Goal: Task Accomplishment & Management: Use online tool/utility

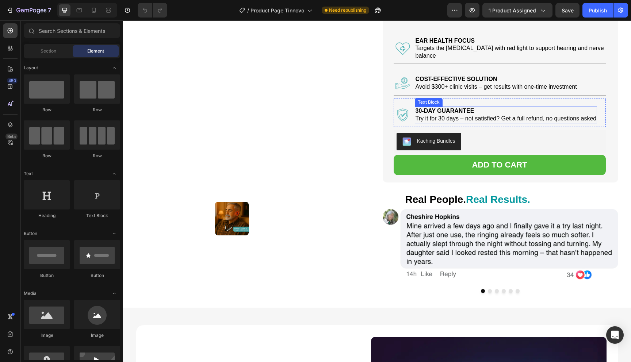
scroll to position [93, 0]
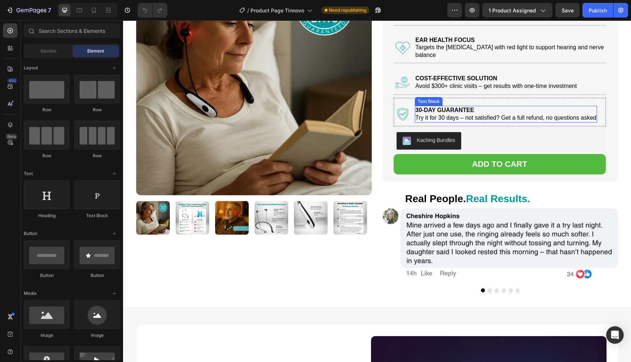
click at [423, 196] on strong "Real People." at bounding box center [435, 198] width 61 height 11
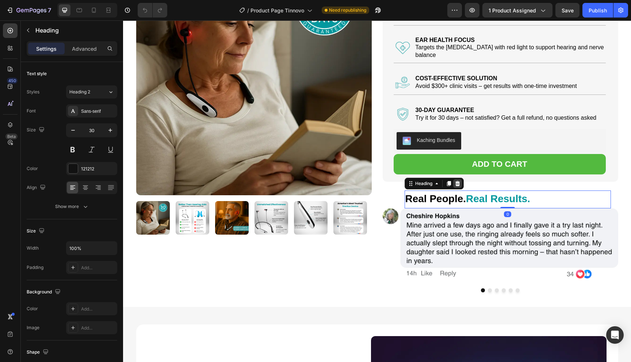
click at [460, 179] on div at bounding box center [457, 183] width 9 height 9
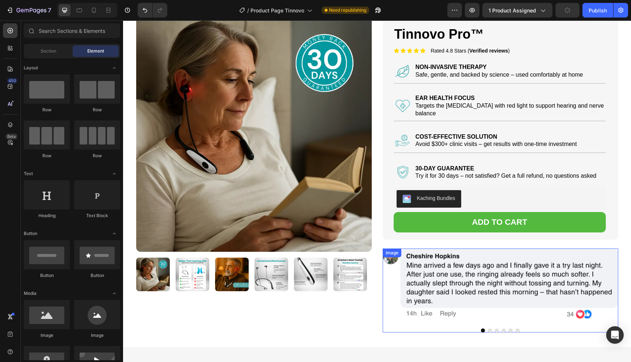
scroll to position [0, 0]
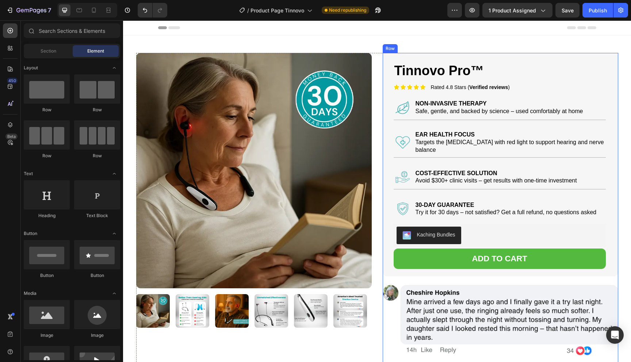
click at [469, 276] on div "Tinnovo Pro™ Product Title Icon Icon Icon Icon Icon Icon List Rated 4.8 Stars (…" at bounding box center [499, 211] width 235 height 316
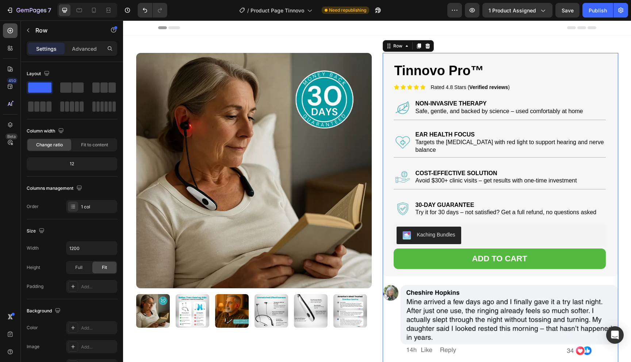
click at [12, 35] on div at bounding box center [10, 30] width 15 height 15
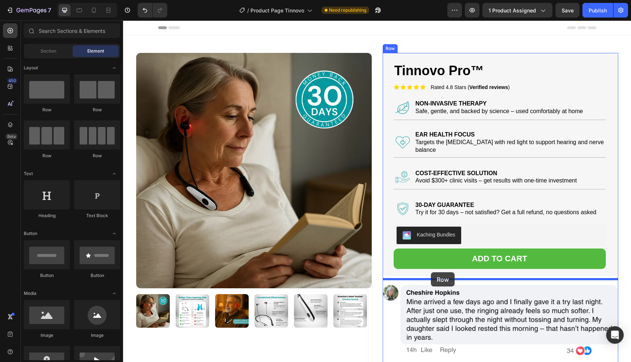
drag, startPoint x: 166, startPoint y: 116, endPoint x: 431, endPoint y: 272, distance: 307.4
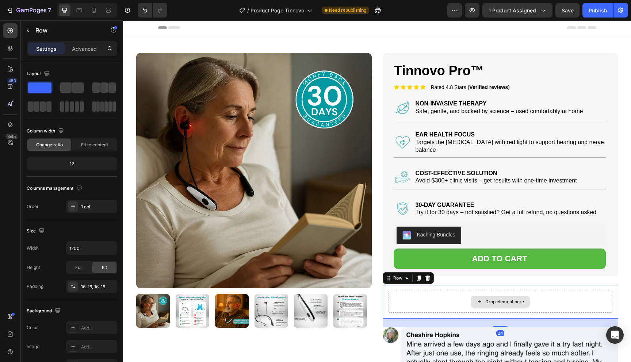
click at [435, 294] on div "Drop element here" at bounding box center [500, 302] width 224 height 22
click at [386, 244] on div "Tinnovo Pro™ Product Title Icon Icon Icon Icon Icon Icon List Rated 4.8 Stars (…" at bounding box center [499, 164] width 235 height 223
click at [447, 291] on div "Drop element here" at bounding box center [500, 302] width 224 height 22
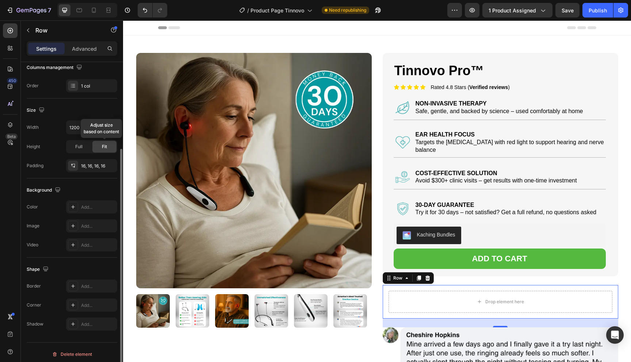
scroll to position [124, 0]
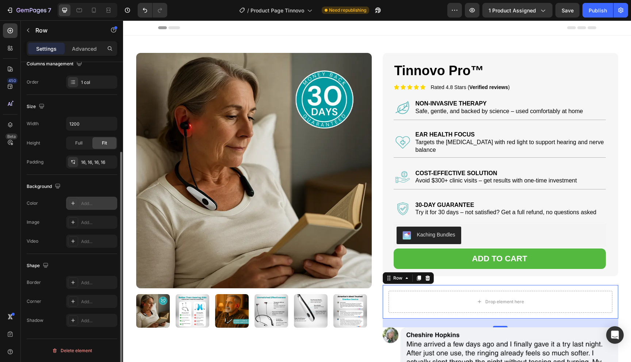
click at [76, 201] on div at bounding box center [73, 203] width 10 height 10
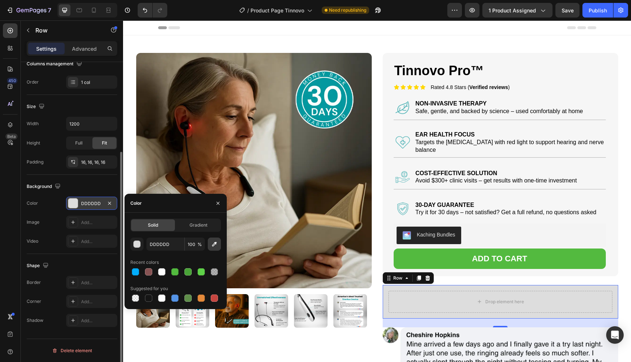
click at [215, 246] on icon "button" at bounding box center [214, 243] width 7 height 7
type input "F4F4F4"
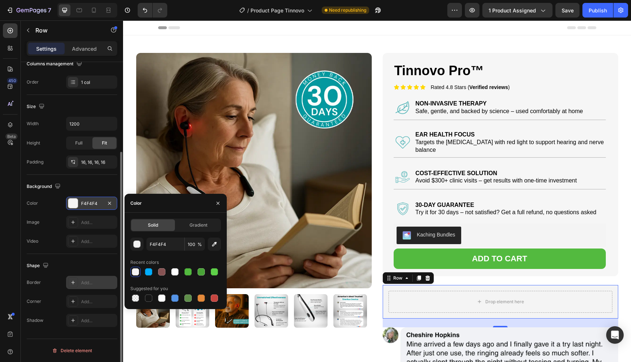
click at [73, 281] on icon at bounding box center [73, 283] width 4 height 4
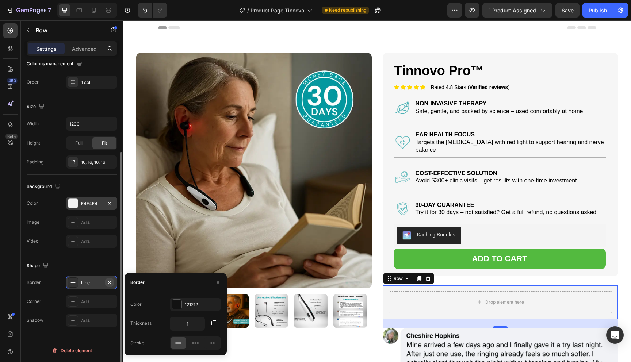
click at [108, 281] on icon "button" at bounding box center [110, 283] width 6 height 6
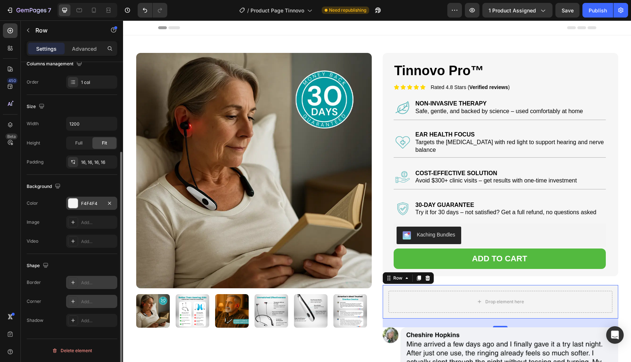
click at [74, 296] on div at bounding box center [73, 301] width 10 height 10
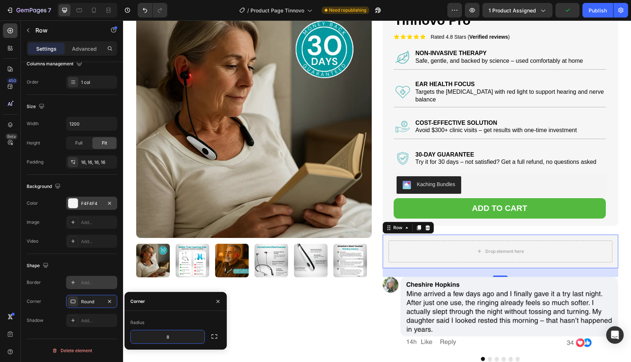
scroll to position [65, 0]
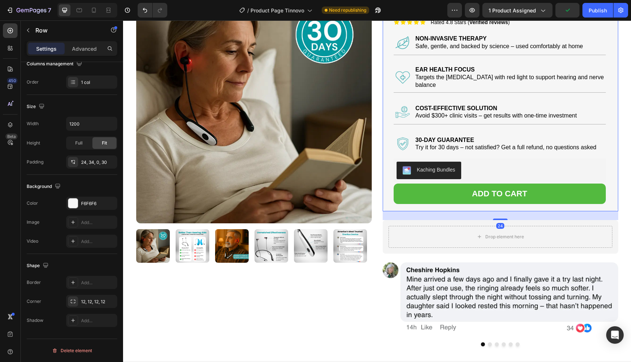
click at [387, 182] on div "Tinnovo Pro™ Product Title Icon Icon Icon Icon Icon Icon List Rated 4.8 Stars (…" at bounding box center [499, 99] width 235 height 223
click at [460, 242] on div "Drop element here Row" at bounding box center [499, 237] width 235 height 34
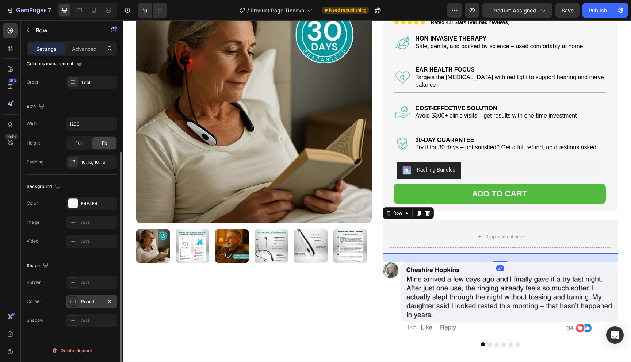
click at [89, 306] on div "Round" at bounding box center [91, 301] width 51 height 13
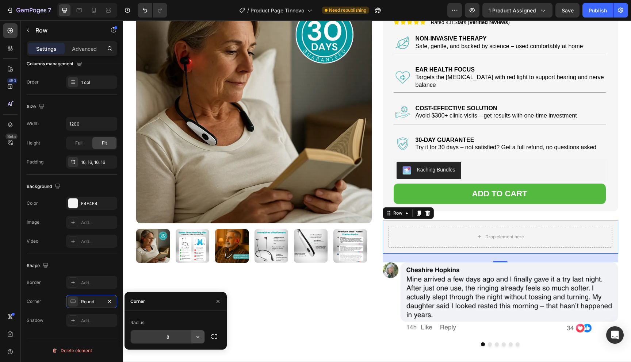
click at [198, 333] on icon "button" at bounding box center [197, 336] width 7 height 7
click at [177, 327] on div "Radius" at bounding box center [175, 323] width 90 height 12
click at [177, 328] on div "Radius" at bounding box center [175, 323] width 90 height 12
click at [177, 332] on input "8" at bounding box center [168, 336] width 74 height 13
type input "12"
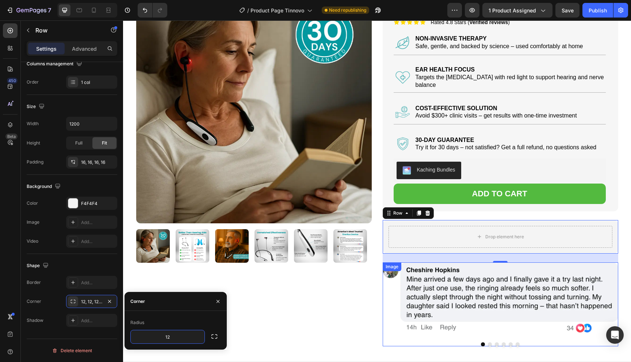
click at [504, 291] on img at bounding box center [499, 304] width 235 height 84
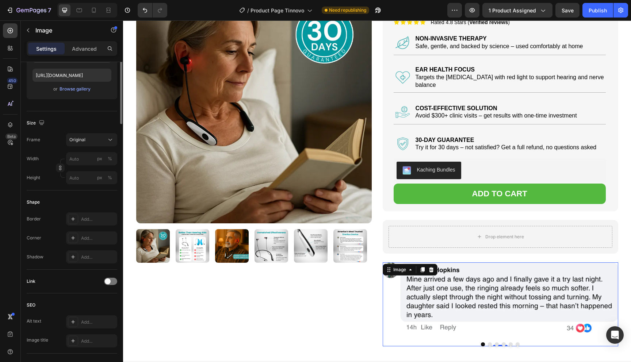
scroll to position [0, 0]
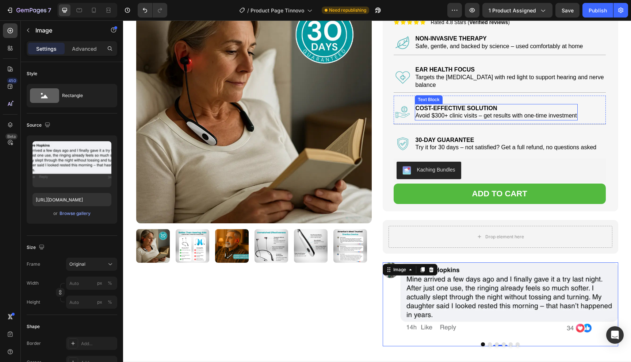
click at [500, 105] on p "COST-EFFECTIVE SOLUTION" at bounding box center [495, 109] width 161 height 8
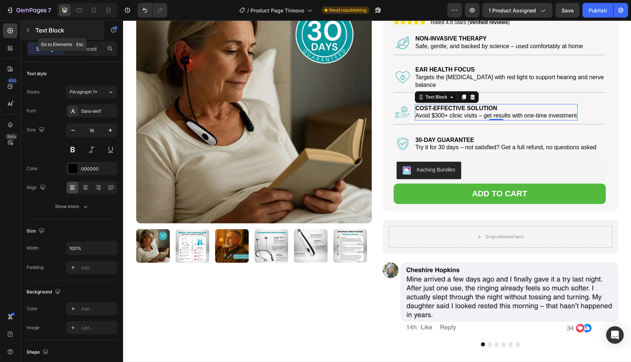
click at [32, 24] on div at bounding box center [28, 30] width 12 height 12
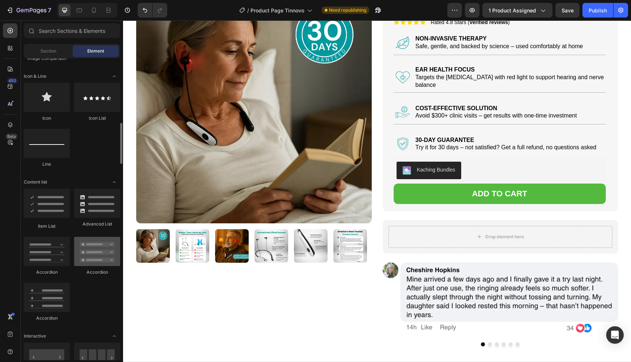
scroll to position [462, 0]
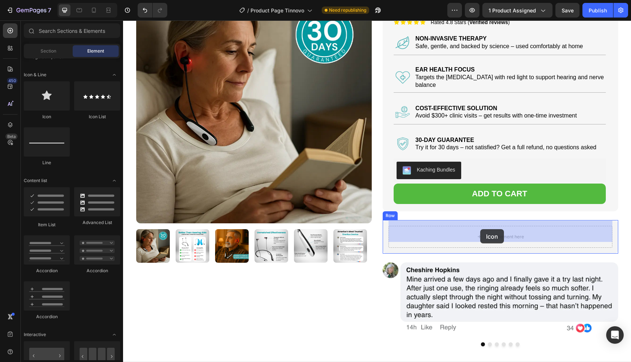
drag, startPoint x: 177, startPoint y: 123, endPoint x: 480, endPoint y: 229, distance: 321.4
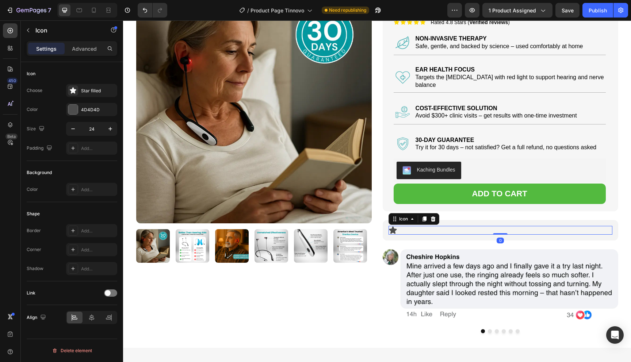
click at [407, 226] on div "Icon 0" at bounding box center [500, 230] width 224 height 9
click at [149, 10] on button "Undo/Redo" at bounding box center [145, 10] width 15 height 15
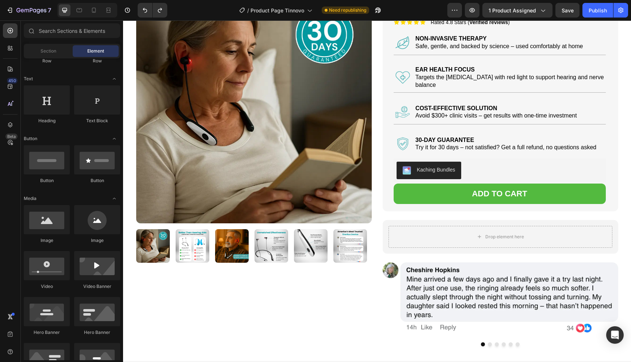
scroll to position [0, 0]
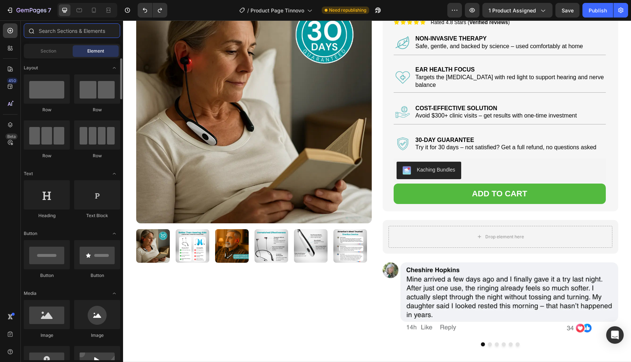
click at [96, 31] on input "text" at bounding box center [72, 30] width 96 height 15
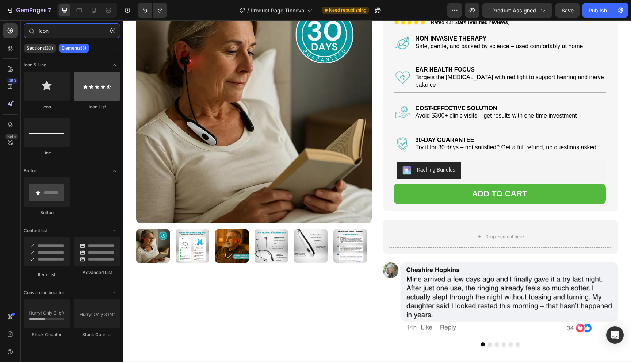
type input "icon"
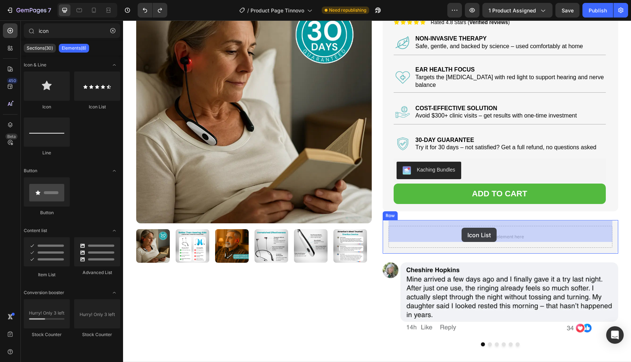
drag, startPoint x: 213, startPoint y: 115, endPoint x: 462, endPoint y: 228, distance: 273.1
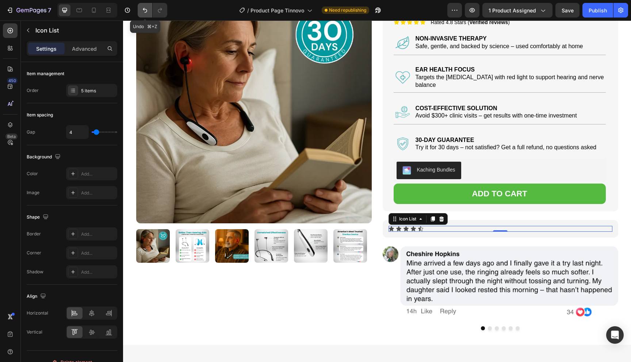
click at [145, 9] on icon "Undo/Redo" at bounding box center [145, 10] width 4 height 5
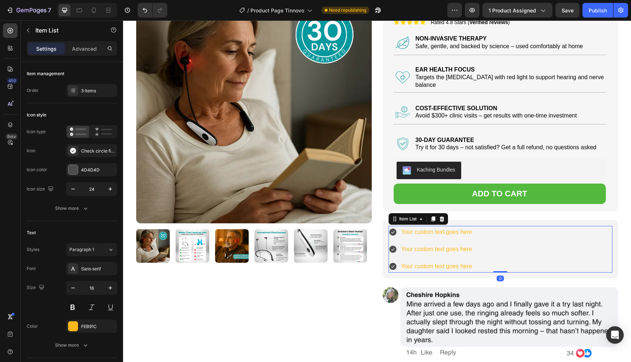
click at [394, 229] on icon at bounding box center [392, 232] width 7 height 7
click at [109, 153] on div "Check circle filled" at bounding box center [98, 151] width 34 height 7
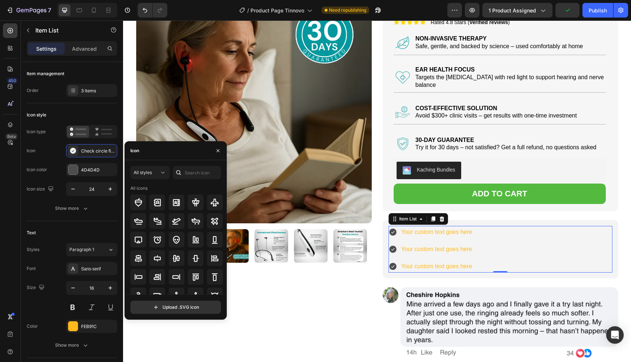
click at [176, 154] on div "Icon" at bounding box center [175, 150] width 102 height 19
click at [193, 170] on input "text" at bounding box center [197, 172] width 48 height 13
type input "box"
click at [216, 255] on icon at bounding box center [214, 258] width 9 height 9
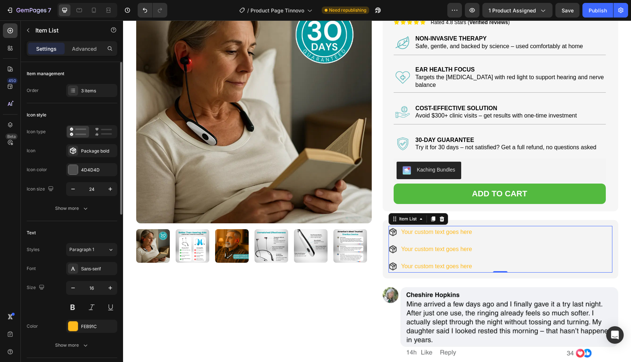
click at [58, 151] on div "Icon Package bold" at bounding box center [72, 150] width 90 height 13
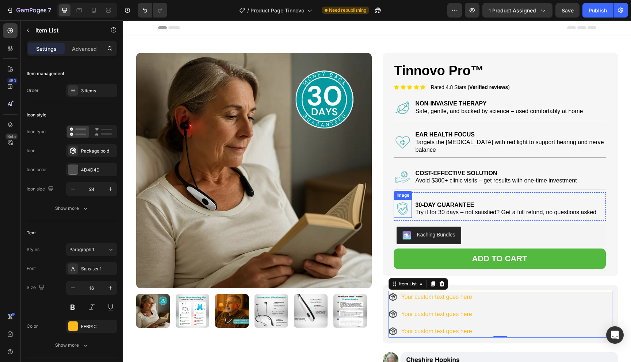
click at [401, 205] on img at bounding box center [402, 209] width 18 height 18
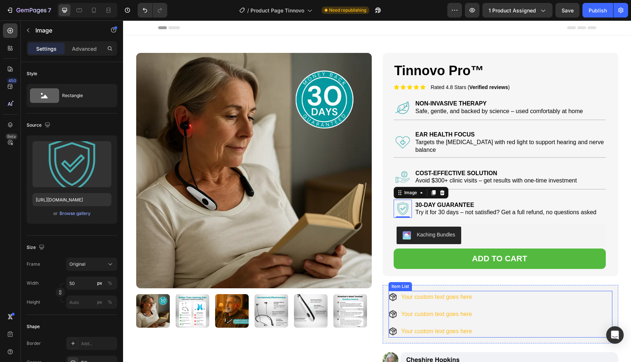
click at [431, 291] on div "Your custom text goes here" at bounding box center [436, 297] width 73 height 13
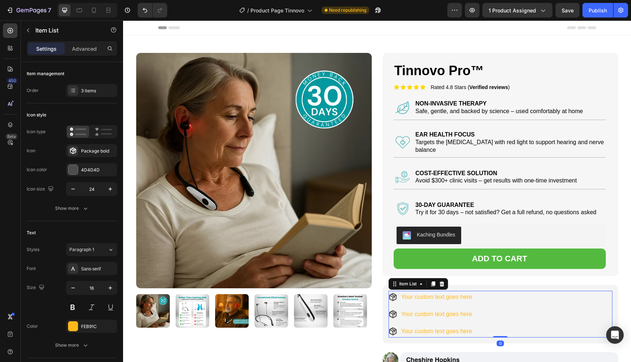
click at [431, 291] on div "Your custom text goes here" at bounding box center [436, 297] width 73 height 13
click at [431, 292] on p "Your custom text goes here" at bounding box center [436, 297] width 71 height 11
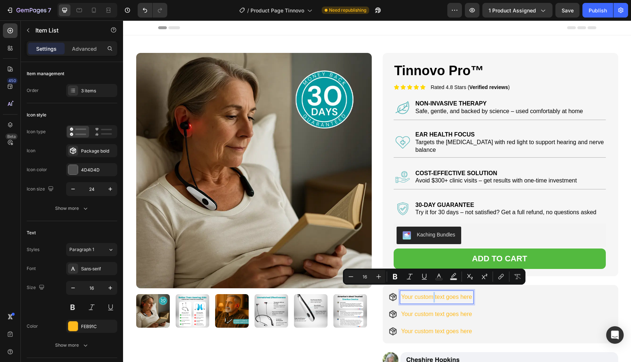
click at [431, 292] on p "Your custom text goes here" at bounding box center [436, 297] width 71 height 11
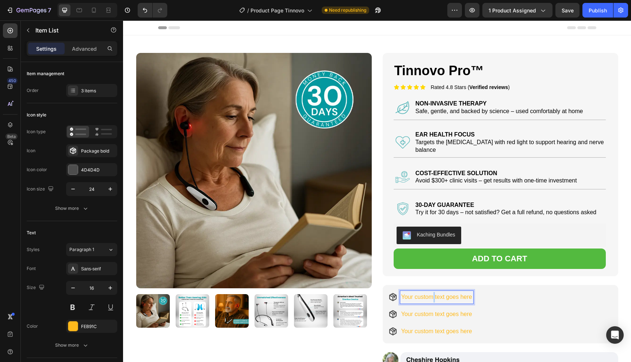
click at [431, 292] on p "Your custom text goes here" at bounding box center [436, 297] width 71 height 11
click at [73, 329] on div at bounding box center [72, 325] width 9 height 9
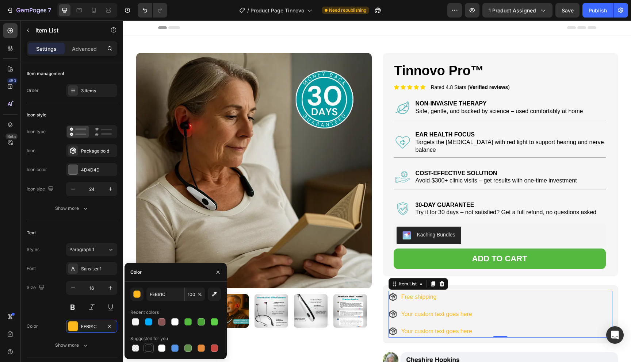
click at [147, 348] on div at bounding box center [148, 347] width 7 height 7
type input "151515"
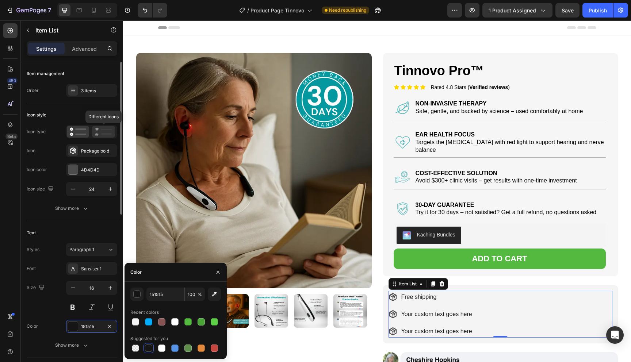
click at [99, 134] on icon at bounding box center [103, 131] width 17 height 9
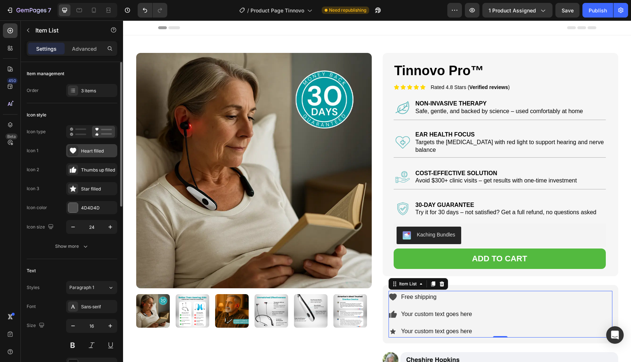
click at [72, 151] on icon at bounding box center [73, 151] width 7 height 6
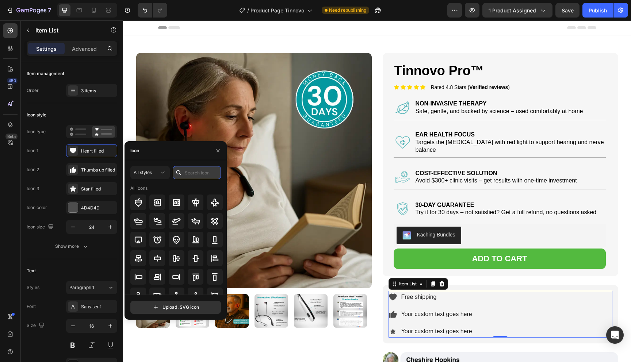
click at [189, 172] on input "text" at bounding box center [197, 172] width 48 height 13
type input "box"
click at [216, 257] on icon at bounding box center [214, 258] width 7 height 8
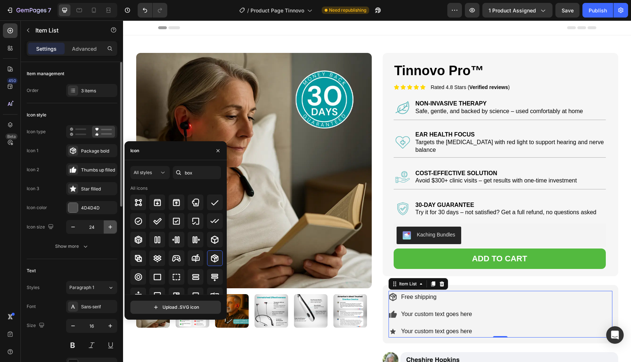
click at [110, 226] on icon "button" at bounding box center [110, 226] width 7 height 7
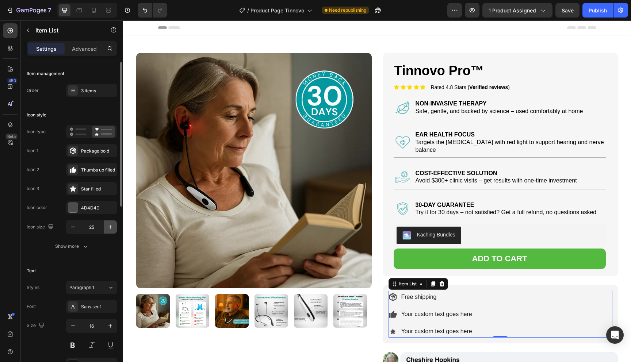
click at [110, 226] on icon "button" at bounding box center [110, 226] width 7 height 7
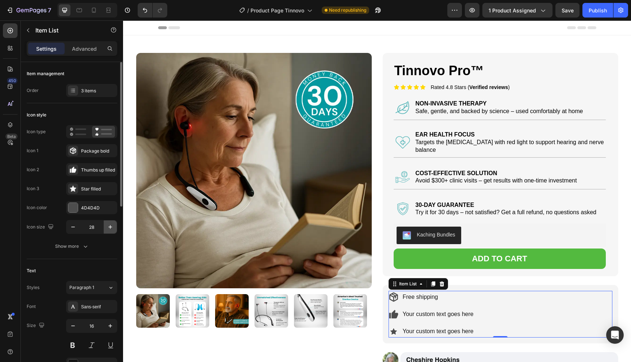
click at [110, 226] on icon "button" at bounding box center [110, 226] width 7 height 7
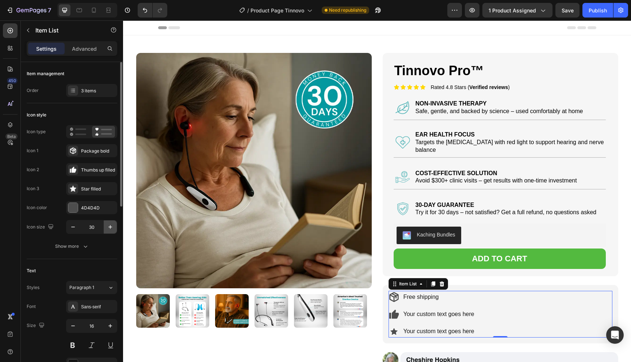
click at [110, 226] on icon "button" at bounding box center [110, 226] width 7 height 7
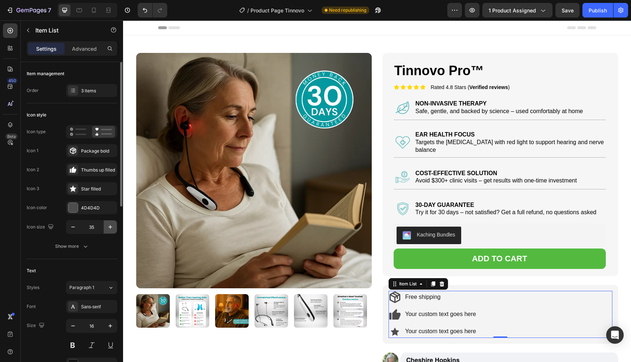
click at [110, 226] on icon "button" at bounding box center [110, 226] width 7 height 7
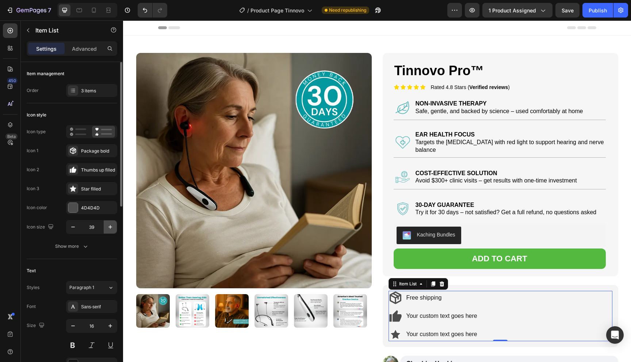
type input "40"
click at [97, 92] on div "3 items" at bounding box center [98, 91] width 34 height 7
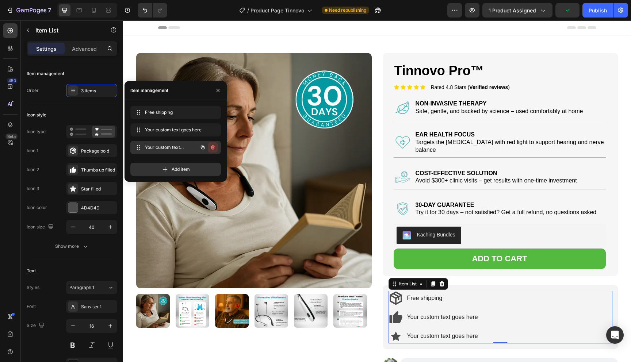
click at [215, 146] on icon "button" at bounding box center [213, 147] width 6 height 6
click at [212, 146] on div "Delete" at bounding box center [208, 147] width 14 height 7
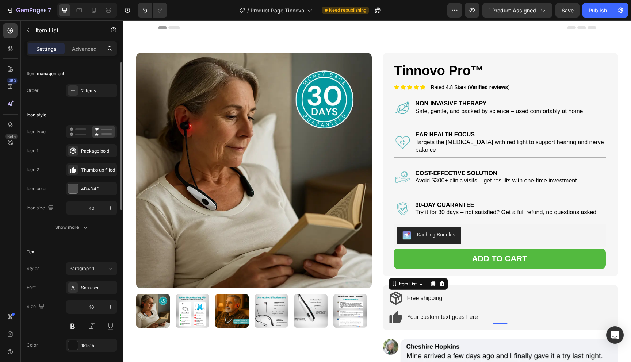
click at [71, 117] on div "Icon style" at bounding box center [72, 115] width 90 height 12
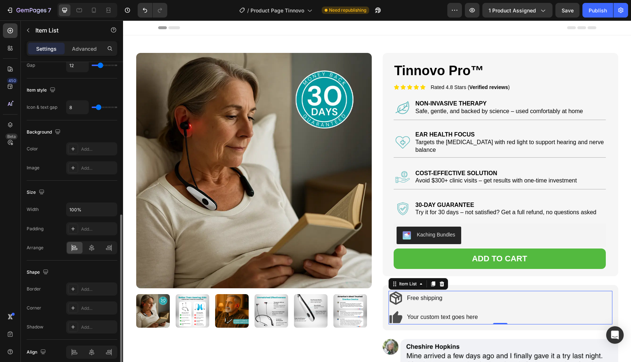
scroll to position [342, 0]
click at [86, 238] on div "Width 100% Padding Add... [GEOGRAPHIC_DATA]" at bounding box center [72, 227] width 90 height 52
click at [88, 243] on icon at bounding box center [91, 246] width 7 height 7
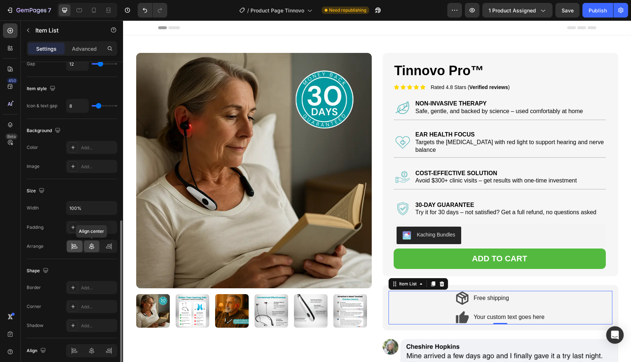
click at [75, 245] on icon at bounding box center [74, 246] width 7 height 7
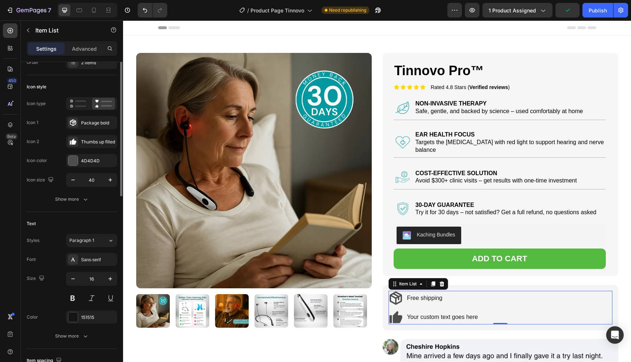
scroll to position [0, 0]
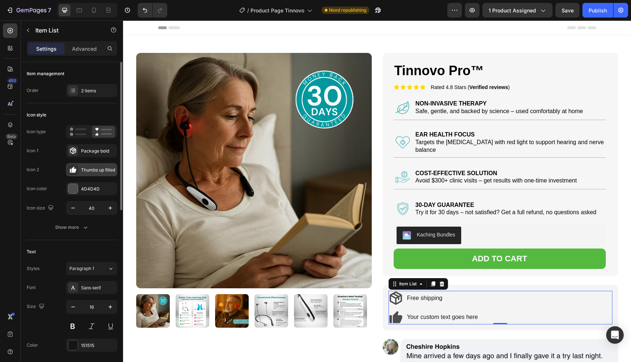
click at [74, 169] on icon at bounding box center [74, 170] width 5 height 6
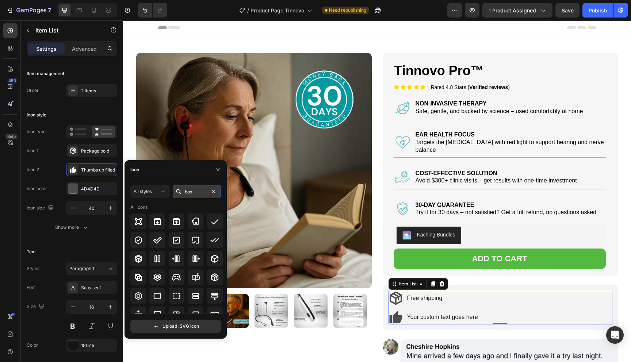
click at [203, 195] on input "box" at bounding box center [197, 191] width 48 height 13
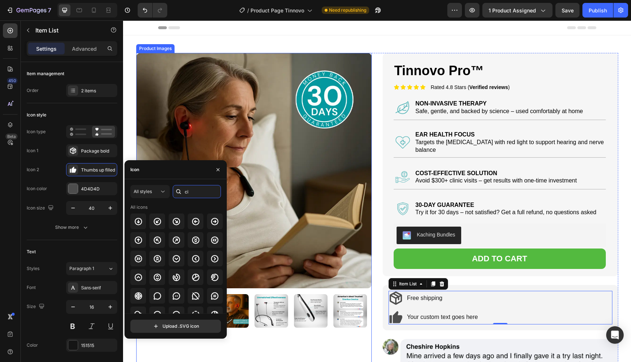
type input "c"
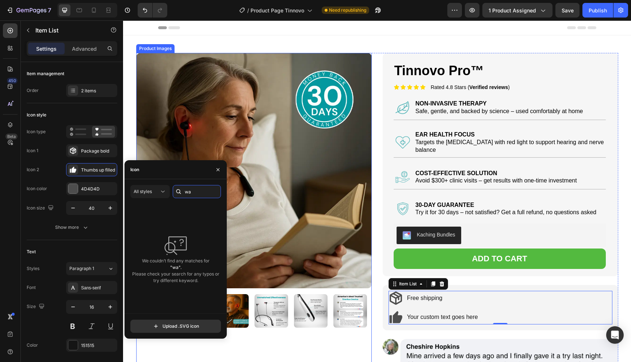
type input "w"
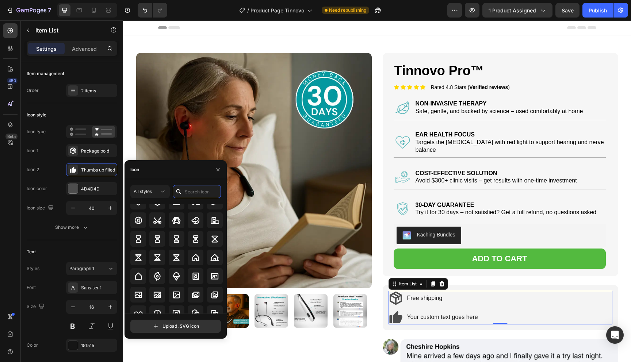
scroll to position [2430, 0]
click at [136, 238] on icon at bounding box center [138, 238] width 9 height 9
click at [188, 236] on div at bounding box center [196, 238] width 16 height 16
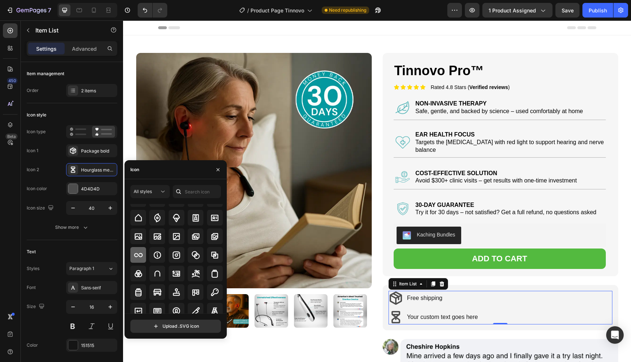
click at [141, 256] on icon at bounding box center [138, 255] width 8 height 4
click at [429, 302] on div "Free shipping Your custom text goes here" at bounding box center [433, 308] width 90 height 34
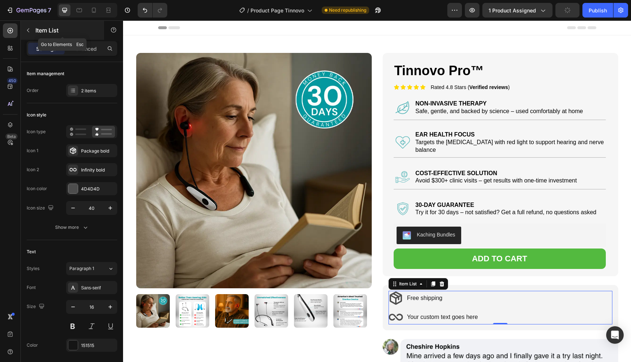
click at [26, 31] on icon "button" at bounding box center [28, 30] width 6 height 6
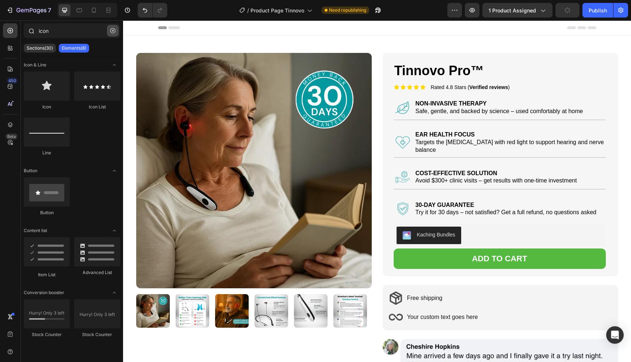
click at [112, 28] on icon "button" at bounding box center [112, 30] width 5 height 5
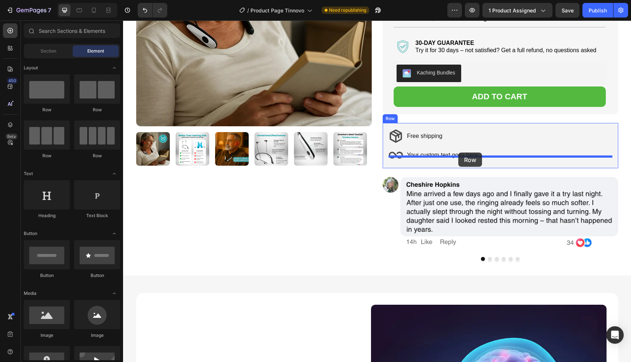
scroll to position [155, 0]
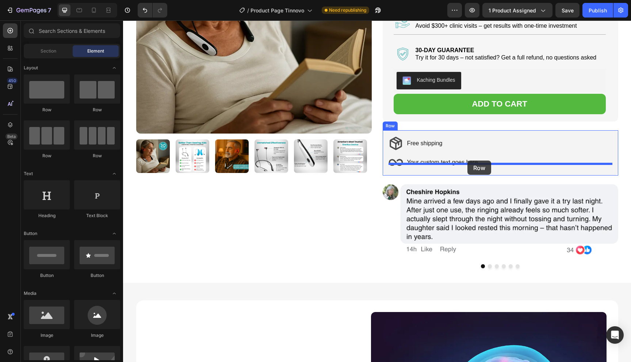
drag, startPoint x: 211, startPoint y: 115, endPoint x: 467, endPoint y: 161, distance: 259.9
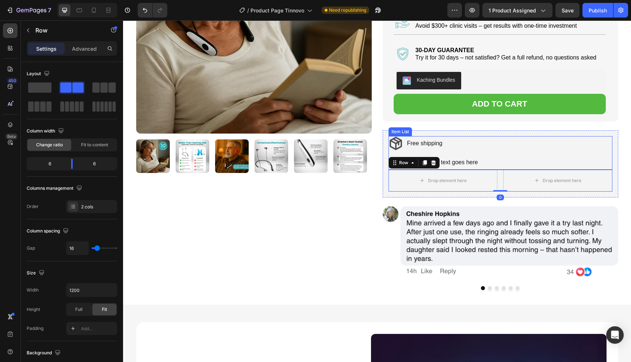
click at [464, 158] on p "Your custom text goes here" at bounding box center [442, 162] width 71 height 11
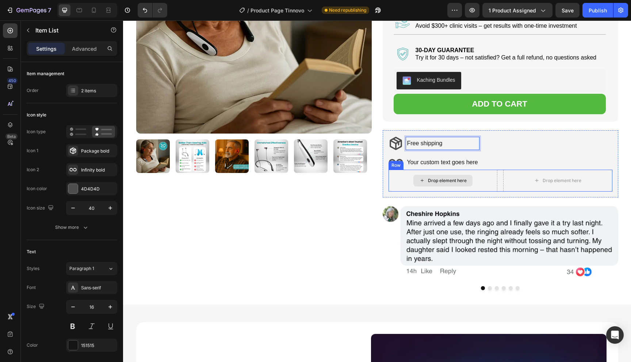
drag, startPoint x: 452, startPoint y: 142, endPoint x: 441, endPoint y: 174, distance: 34.0
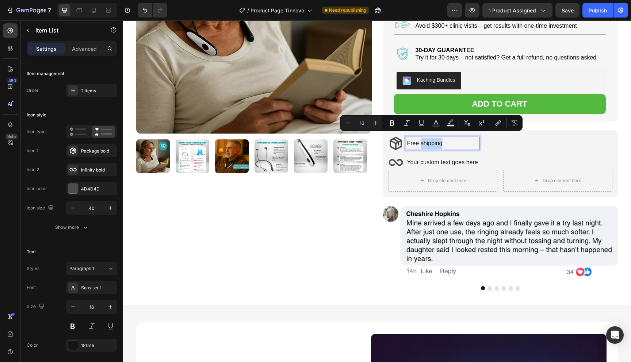
click at [485, 143] on div "Free shipping Your custom text goes here" at bounding box center [500, 153] width 224 height 34
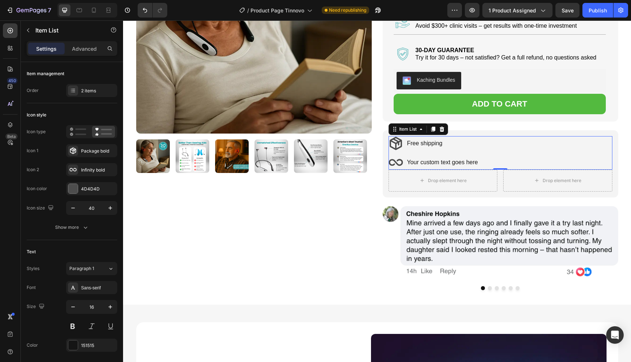
click at [474, 158] on p "Your custom text goes here" at bounding box center [442, 162] width 71 height 11
click at [401, 142] on icon at bounding box center [395, 143] width 15 height 15
click at [395, 143] on icon at bounding box center [395, 143] width 12 height 13
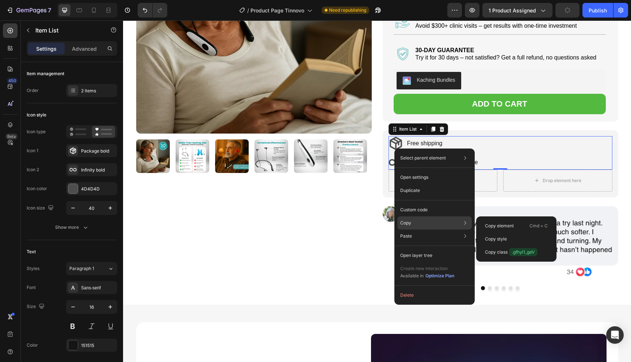
click at [442, 222] on div "Copy Copy element Cmd + C Copy style Copy class .gfhyl1_geV" at bounding box center [434, 222] width 74 height 13
click at [509, 229] on p "Copy element" at bounding box center [499, 226] width 29 height 7
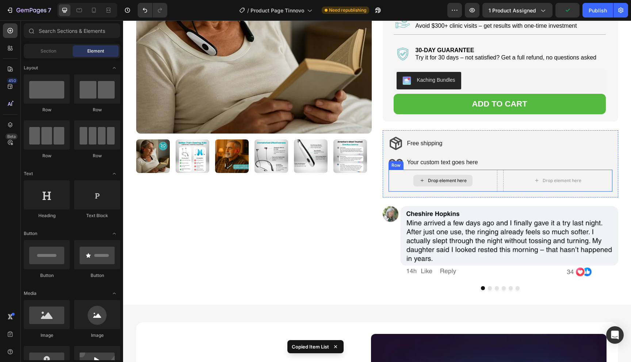
click at [449, 178] on div "Drop element here" at bounding box center [447, 181] width 39 height 6
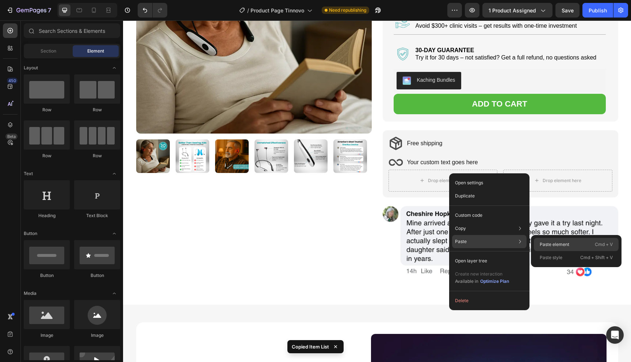
click at [535, 251] on div "Paste element Cmd + V" at bounding box center [575, 257] width 85 height 13
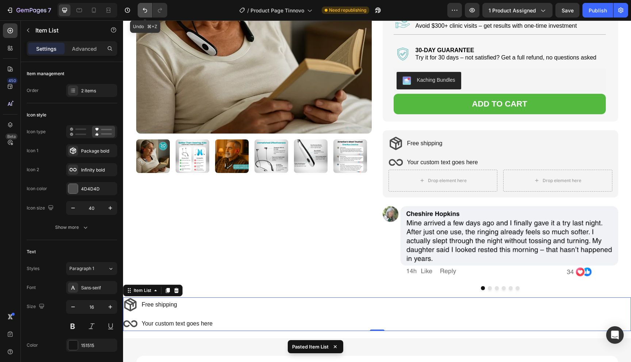
click at [147, 14] on button "Undo/Redo" at bounding box center [145, 10] width 15 height 15
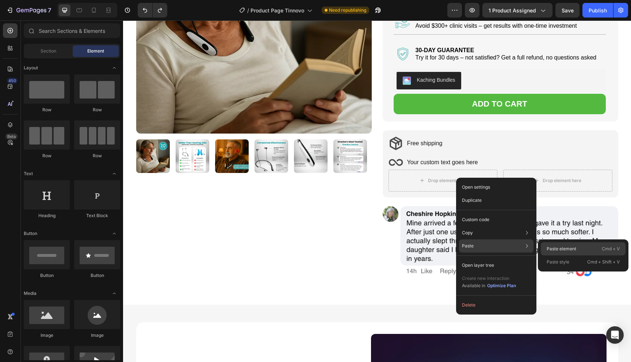
click at [559, 249] on p "Paste element" at bounding box center [561, 249] width 30 height 7
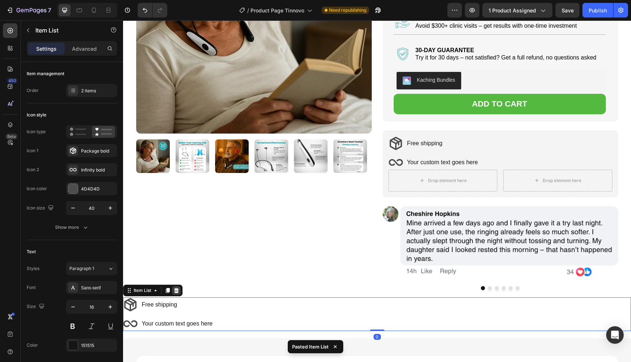
click at [174, 288] on icon at bounding box center [176, 291] width 6 height 6
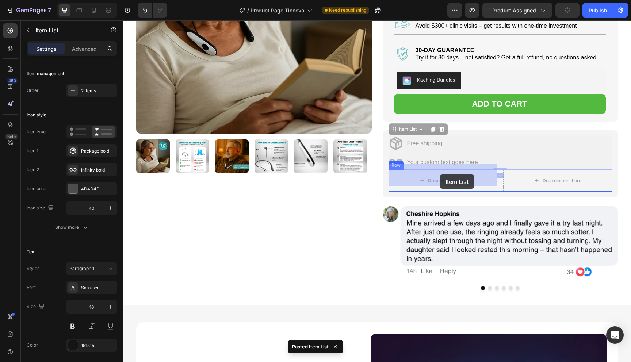
drag, startPoint x: 395, startPoint y: 152, endPoint x: 439, endPoint y: 174, distance: 49.6
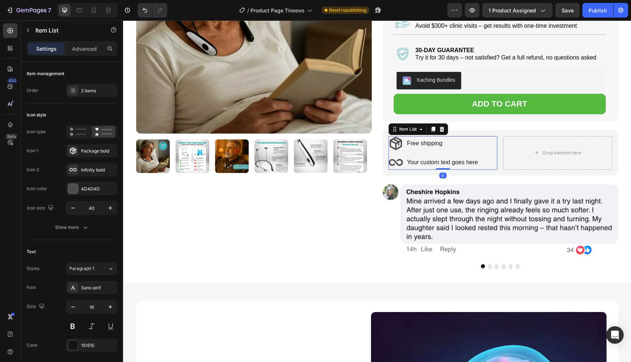
click at [451, 157] on p "Your custom text goes here" at bounding box center [442, 162] width 71 height 11
click at [444, 140] on p "Free shipping" at bounding box center [442, 143] width 71 height 11
click at [477, 156] on div "Your custom text goes here" at bounding box center [442, 162] width 73 height 13
click at [486, 151] on div "Free shipping Your custom text goes here" at bounding box center [442, 153] width 109 height 34
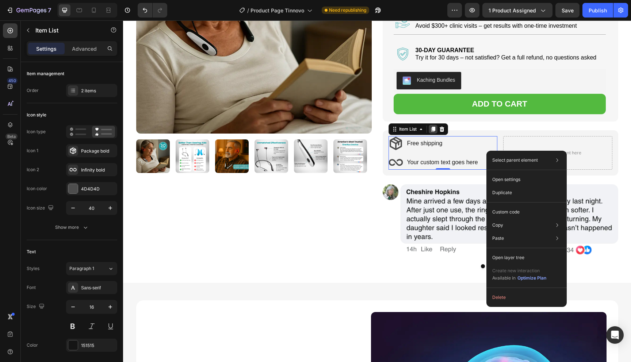
click at [433, 127] on icon at bounding box center [433, 129] width 4 height 5
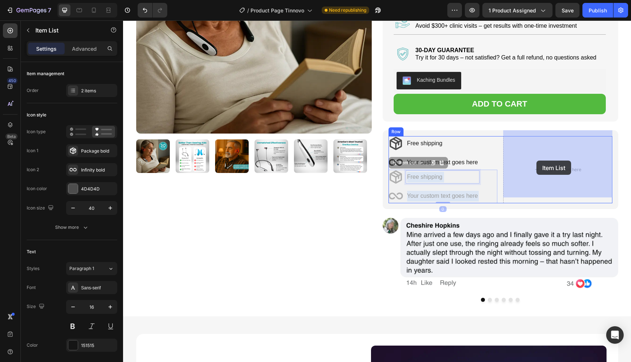
drag, startPoint x: 440, startPoint y: 173, endPoint x: 536, endPoint y: 160, distance: 96.8
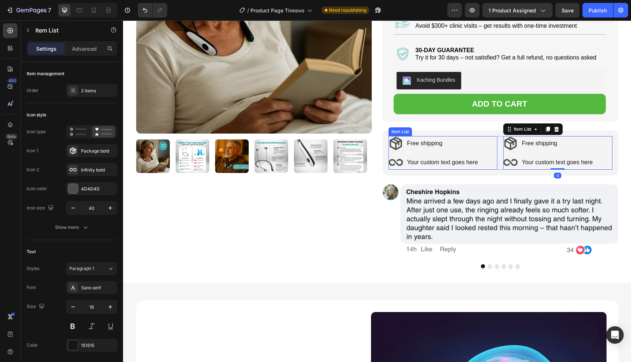
click at [457, 148] on div "Free shipping Your custom text goes here" at bounding box center [433, 153] width 90 height 34
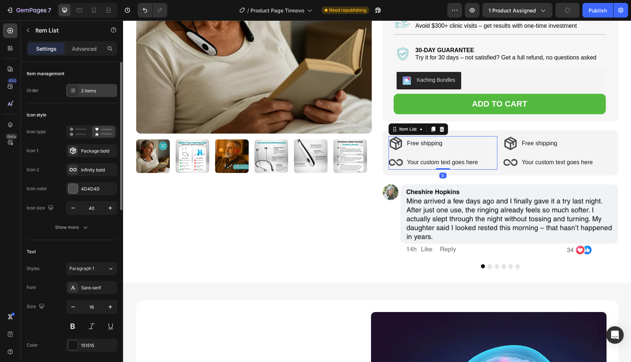
click at [99, 93] on div "2 items" at bounding box center [98, 91] width 34 height 7
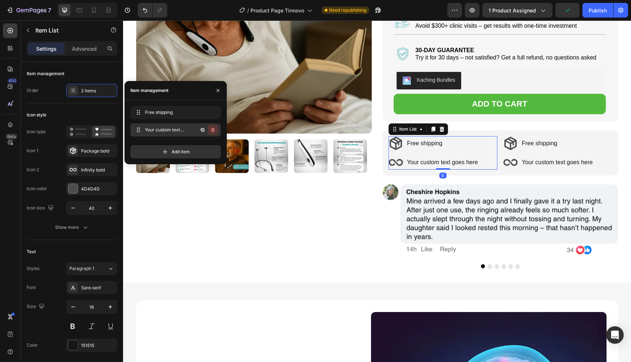
click at [215, 129] on icon "button" at bounding box center [213, 130] width 6 height 6
click at [215, 129] on button "Delete" at bounding box center [208, 130] width 20 height 10
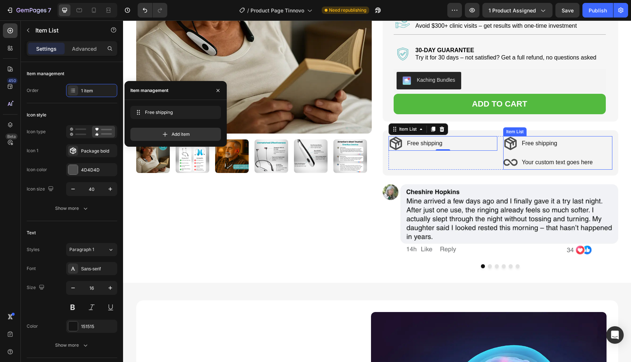
click at [529, 146] on div "Free shipping Your custom text goes here" at bounding box center [548, 153] width 90 height 34
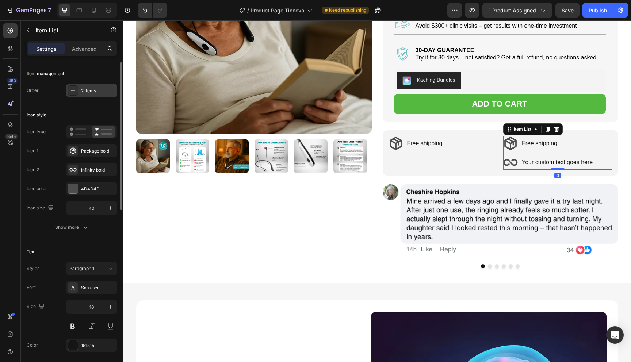
click at [95, 96] on div "2 items" at bounding box center [91, 90] width 51 height 13
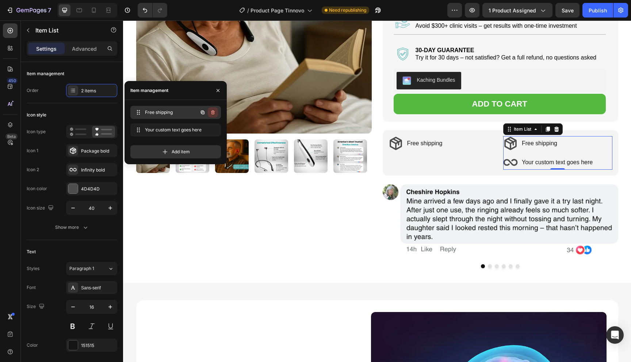
click at [216, 114] on button "button" at bounding box center [213, 112] width 10 height 10
click at [216, 114] on button "Delete" at bounding box center [208, 112] width 20 height 10
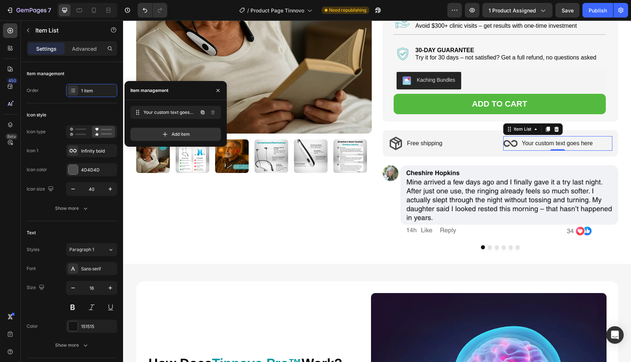
click at [180, 114] on span "Your custom text goes here" at bounding box center [170, 112] width 54 height 7
click at [175, 114] on span "Your custom text goes here" at bounding box center [170, 112] width 54 height 7
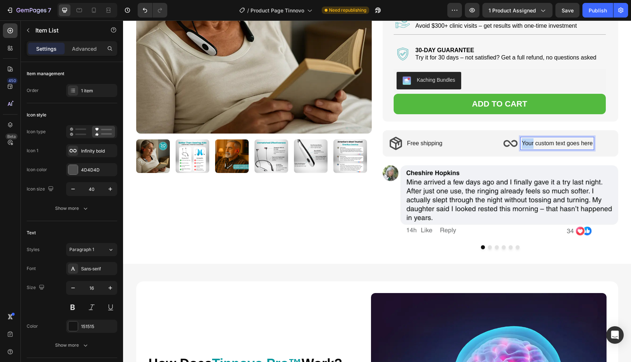
click at [531, 138] on p "Your custom text goes here" at bounding box center [556, 143] width 71 height 11
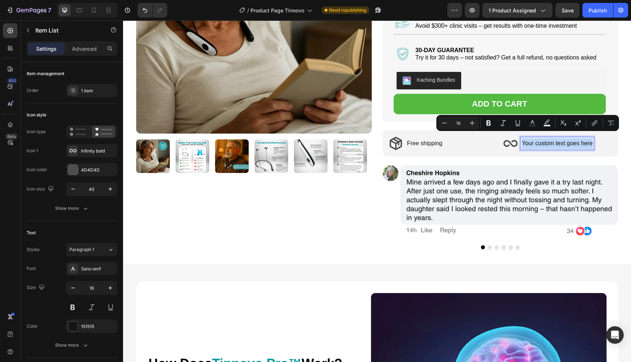
click at [531, 138] on p "Your custom text goes here" at bounding box center [556, 143] width 71 height 11
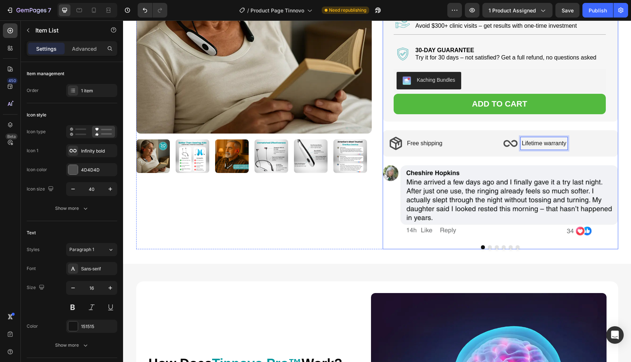
click at [616, 157] on div "Tinnovo Pro™ Product Title Icon Icon Icon Icon Icon Icon List Rated 4.8 Stars (…" at bounding box center [499, 73] width 235 height 351
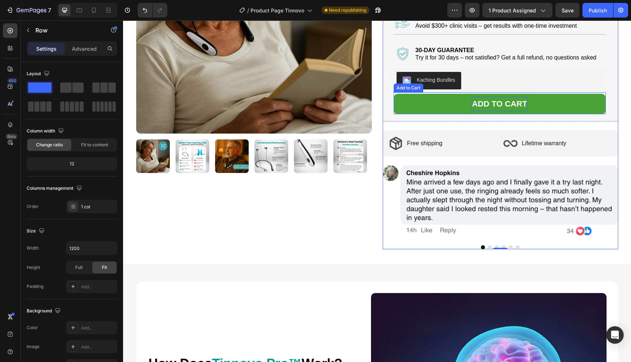
scroll to position [124, 0]
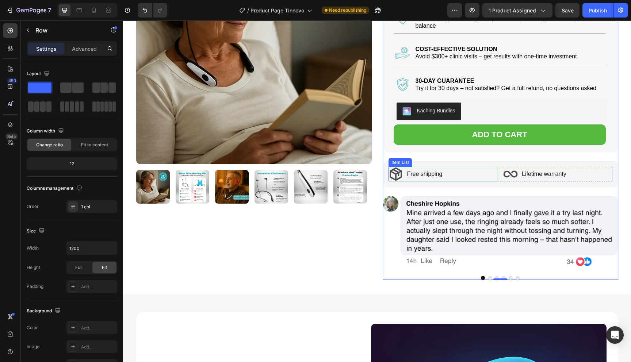
click at [441, 169] on p "Free shipping" at bounding box center [424, 174] width 35 height 11
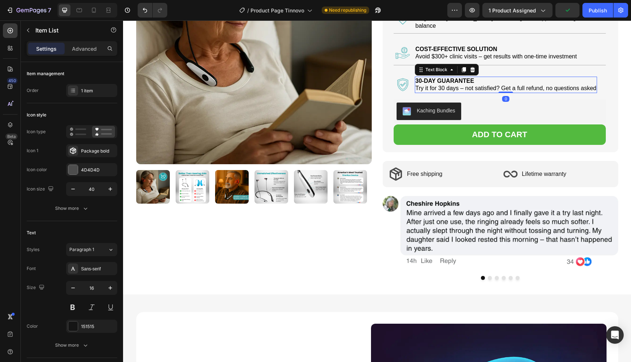
click at [444, 78] on strong "30-DAY GUARANTEE" at bounding box center [444, 81] width 59 height 6
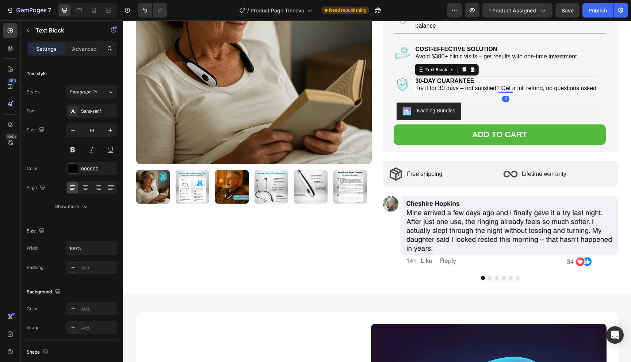
click at [444, 85] on span "Try it for 30 days – not satisfied? Get a full refund, no questions asked" at bounding box center [505, 88] width 181 height 6
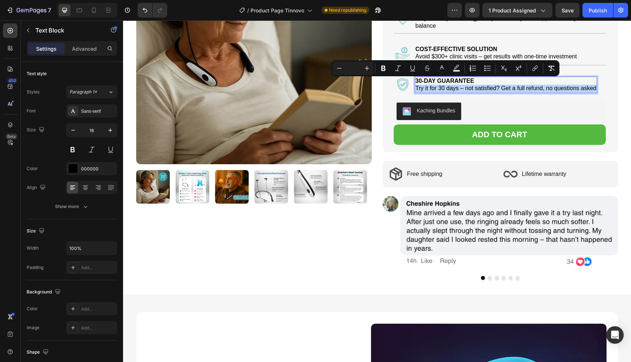
click at [444, 85] on span "Try it for 30 days – not satisfied? Get a full refund, no questions asked" at bounding box center [505, 88] width 181 height 6
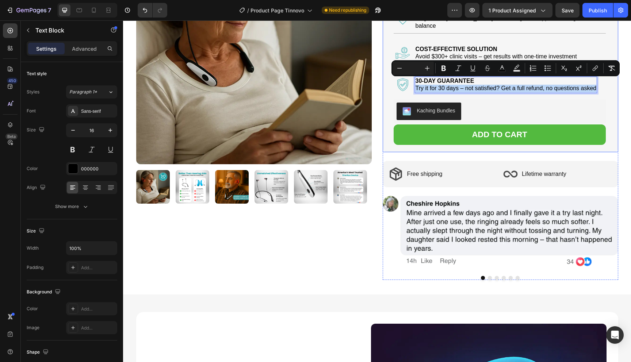
click at [443, 93] on div "Tinnovo Pro™ Product Title Icon Icon Icon Icon Icon Icon List Rated 4.8 Stars (…" at bounding box center [499, 45] width 212 height 215
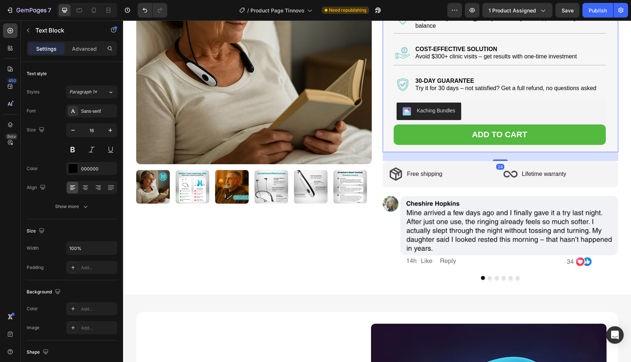
click at [453, 85] on span "Try it for 30 days – not satisfied? Get a full refund, no questions asked" at bounding box center [505, 88] width 181 height 6
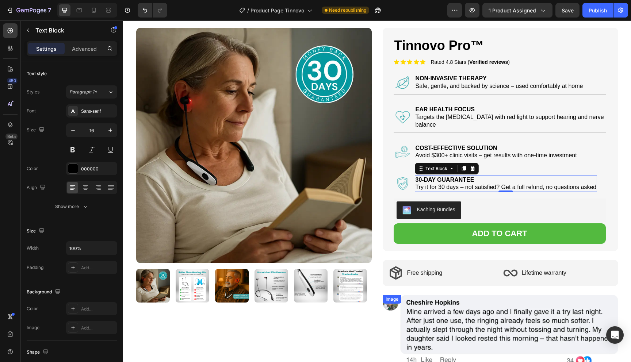
scroll to position [20, 0]
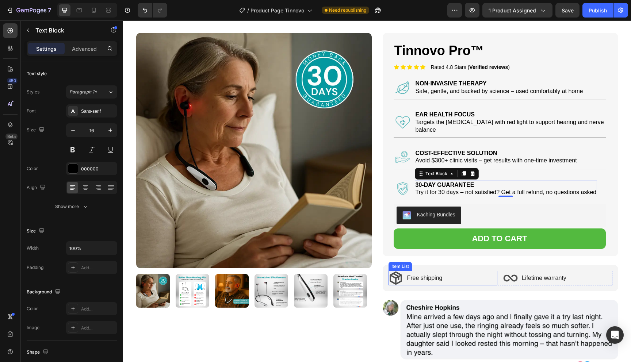
click at [458, 273] on div "Free shipping" at bounding box center [442, 278] width 109 height 15
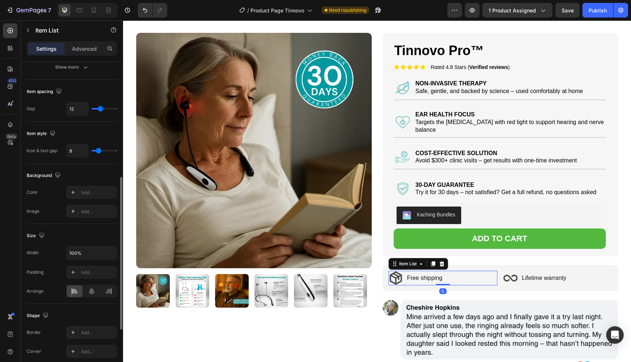
scroll to position [281, 0]
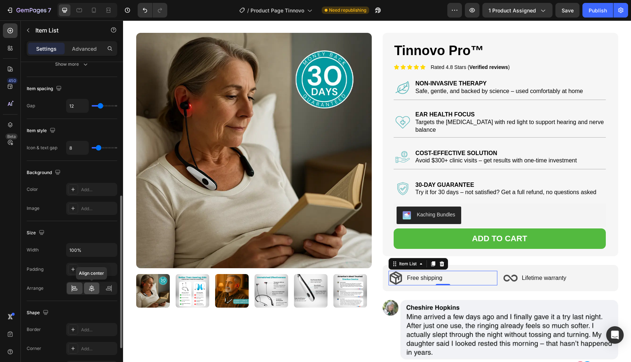
click at [92, 290] on icon at bounding box center [91, 288] width 7 height 7
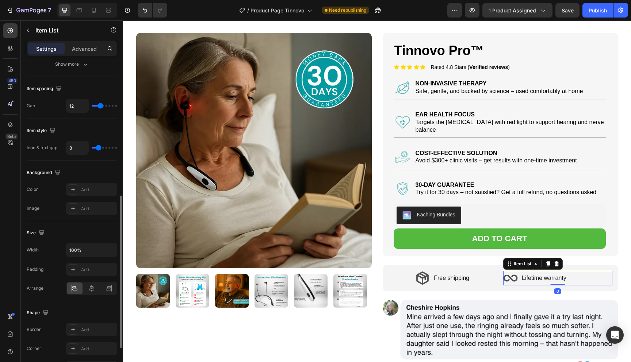
click at [542, 273] on p "Lifetime warranty" at bounding box center [543, 278] width 45 height 11
click at [602, 275] on div "Lifetime warranty" at bounding box center [557, 278] width 109 height 15
click at [584, 271] on div "Lifetime warranty" at bounding box center [557, 278] width 109 height 15
click at [96, 289] on div at bounding box center [92, 288] width 16 height 12
click at [463, 284] on div "Free shipping Item List Lifetime warranty Item List 0 Row Row" at bounding box center [499, 278] width 235 height 26
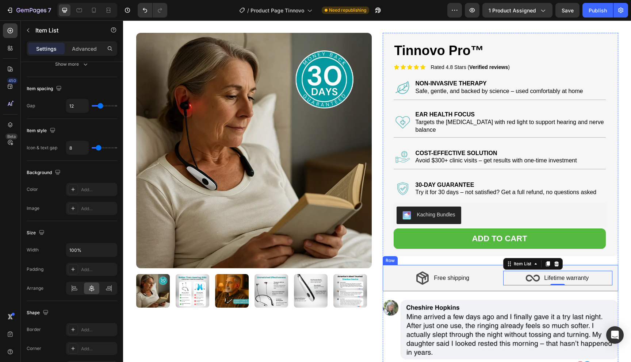
scroll to position [0, 0]
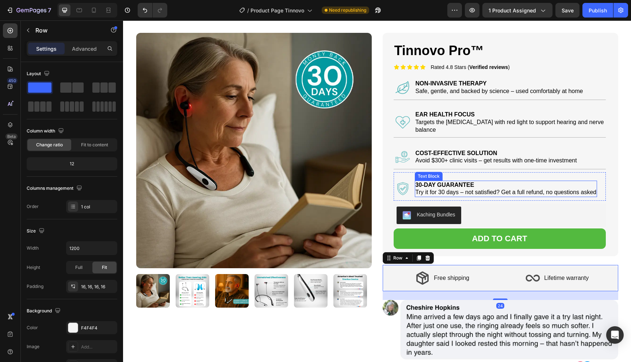
click at [482, 181] on p "30-DAY GUARANTEE" at bounding box center [505, 185] width 181 height 8
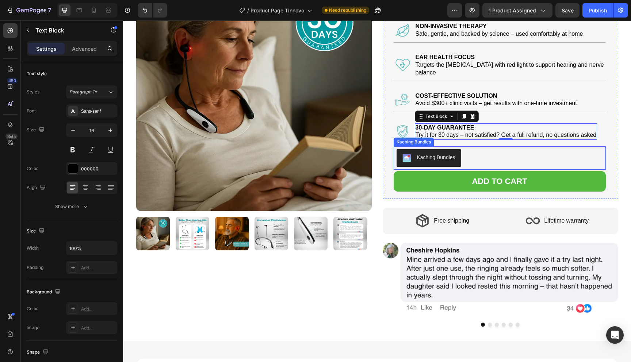
scroll to position [80, 0]
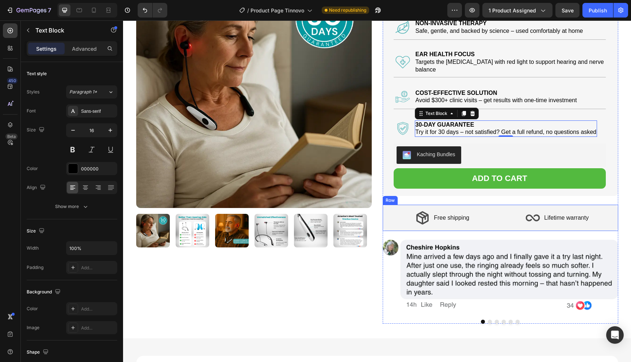
click at [493, 205] on div "Free shipping Item List Lifetime warranty Item List Row Row" at bounding box center [499, 218] width 235 height 26
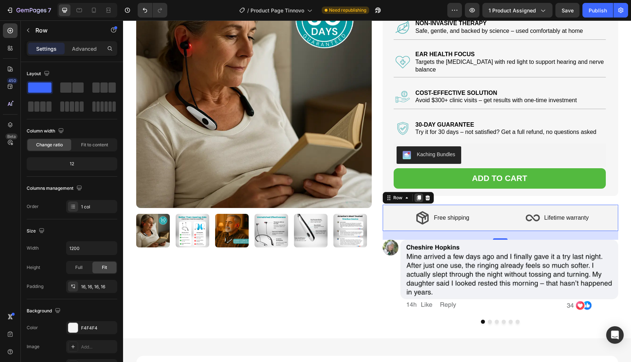
click at [416, 195] on icon at bounding box center [419, 198] width 6 height 6
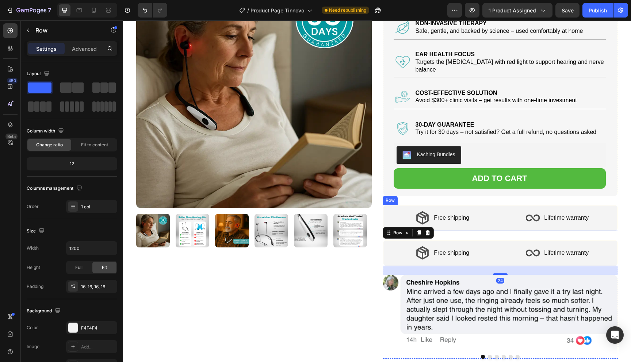
click at [443, 205] on div "Free shipping Item List Lifetime warranty Item List Row Row" at bounding box center [499, 218] width 235 height 26
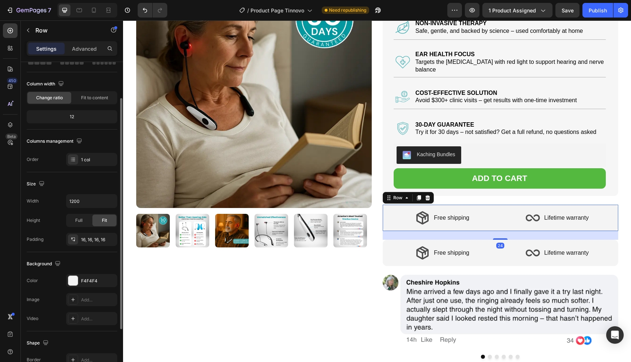
scroll to position [49, 0]
click at [74, 271] on div "Background The changes might be hidden by the video. Color F4F4F4 Image Add... …" at bounding box center [72, 290] width 90 height 79
click at [74, 276] on div at bounding box center [72, 278] width 9 height 9
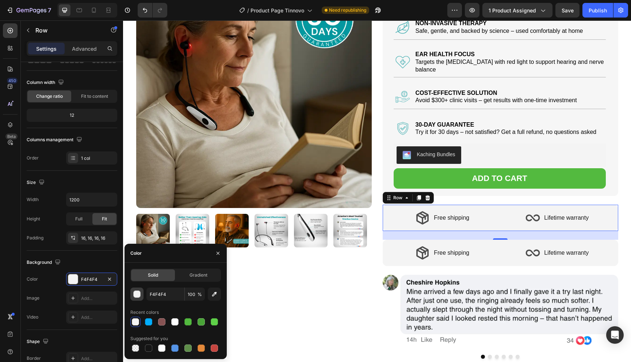
click at [139, 295] on div "button" at bounding box center [137, 294] width 7 height 7
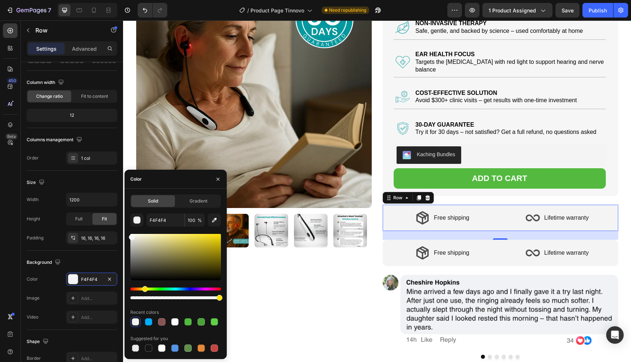
click at [144, 289] on div "Hue" at bounding box center [175, 289] width 90 height 3
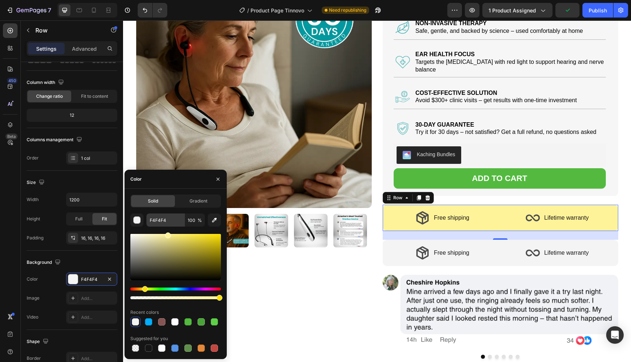
drag, startPoint x: 144, startPoint y: 261, endPoint x: 167, endPoint y: 226, distance: 41.9
click at [167, 226] on div "F4F4F4 100 % Recent colors Suggested for you" at bounding box center [175, 283] width 90 height 140
click at [169, 216] on input "FFF296" at bounding box center [165, 219] width 38 height 13
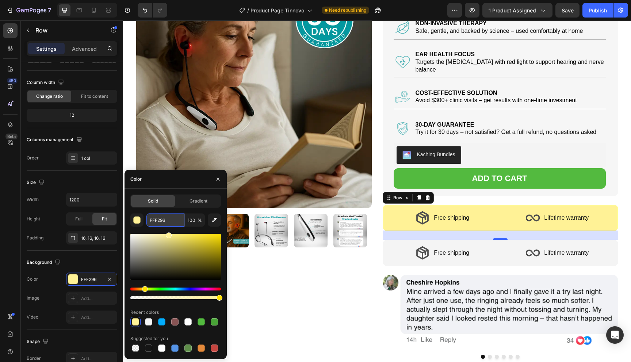
paste input "ffe08a"
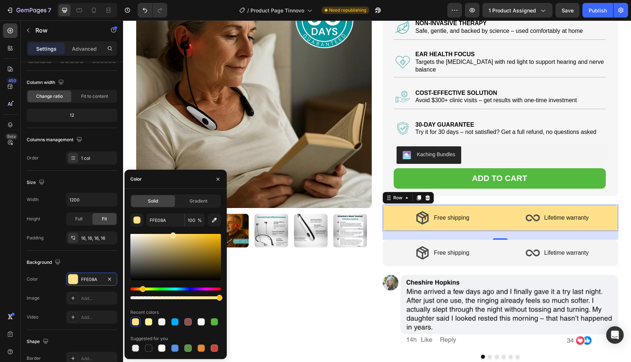
click at [163, 209] on div "Solid Gradient FFE08A 100 % Recent colors Suggested for you" at bounding box center [175, 273] width 90 height 159
click at [163, 217] on input "FFE08A" at bounding box center [165, 219] width 38 height 13
paste input "ffe08a"
click at [178, 223] on input "FFE08A" at bounding box center [165, 219] width 38 height 13
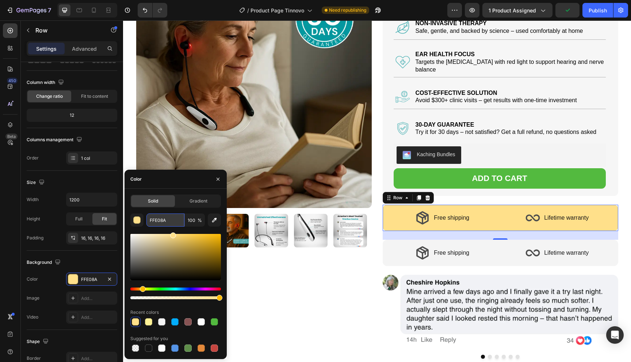
paste input "fff9db"
type input "fff9db"
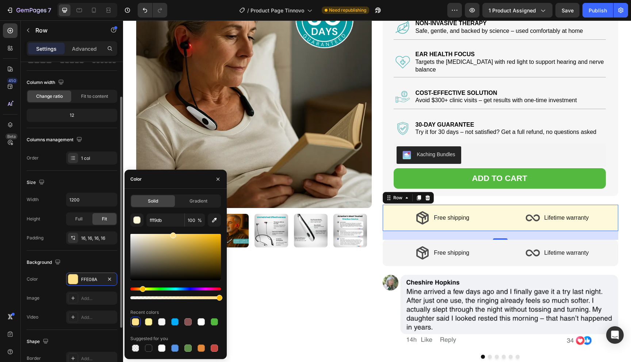
click at [87, 266] on div "Background" at bounding box center [72, 263] width 90 height 12
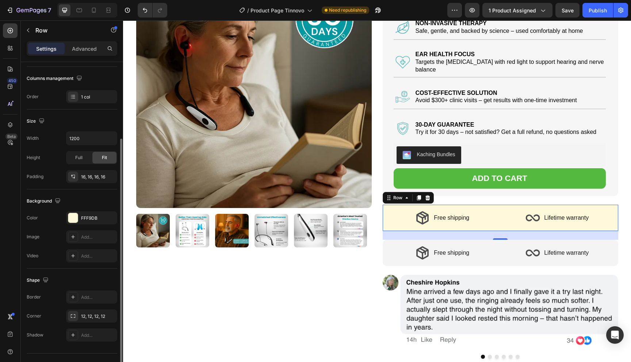
scroll to position [117, 0]
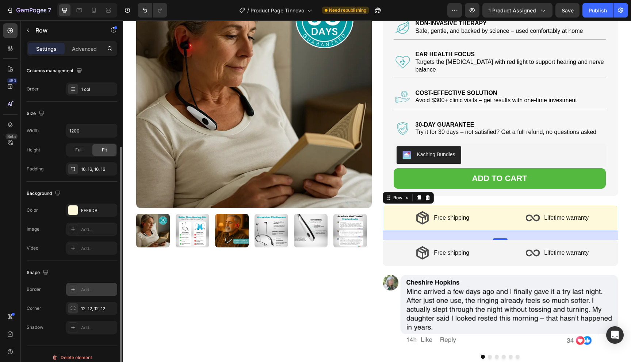
click at [80, 287] on div "Add..." at bounding box center [91, 289] width 51 height 13
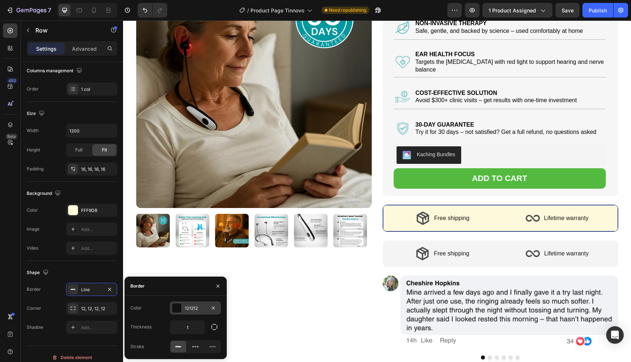
click at [194, 313] on div "121212" at bounding box center [195, 307] width 51 height 13
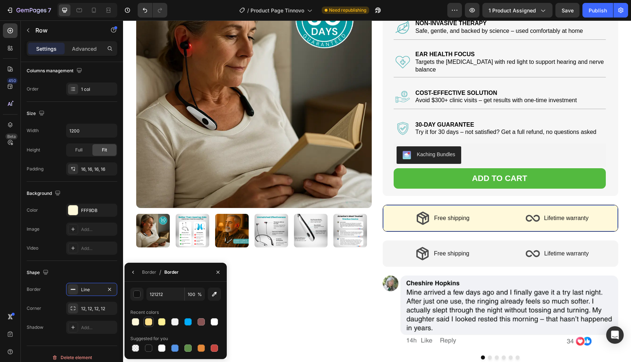
click at [151, 321] on div at bounding box center [148, 321] width 7 height 7
type input "FFE08A"
click at [169, 307] on div "Recent colors" at bounding box center [175, 313] width 90 height 12
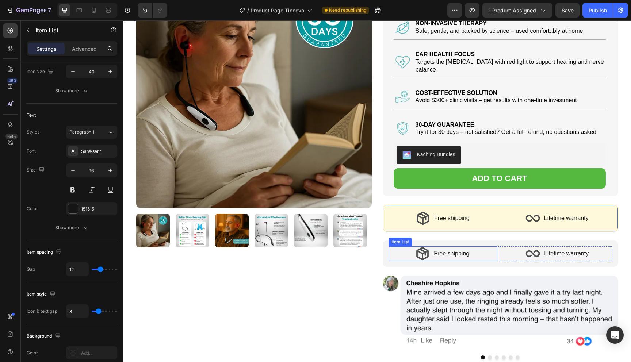
click at [443, 246] on div "Free shipping" at bounding box center [442, 253] width 55 height 15
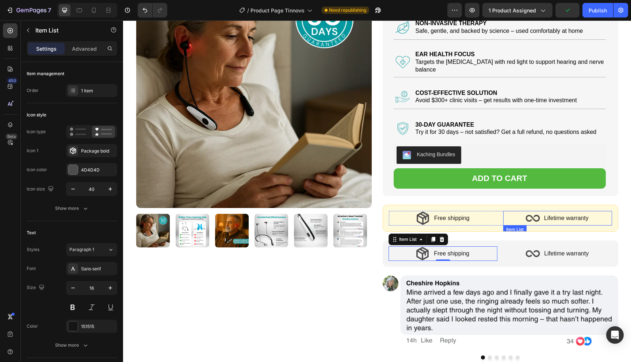
click at [513, 211] on div "Lifetime warranty" at bounding box center [557, 218] width 109 height 15
click at [554, 227] on div "Item List" at bounding box center [532, 233] width 59 height 12
click at [557, 230] on icon at bounding box center [556, 233] width 6 height 6
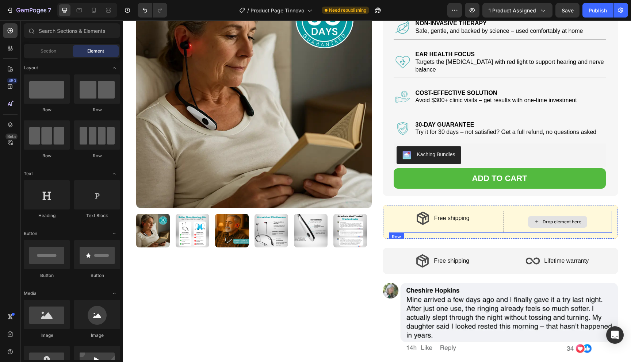
click at [510, 216] on div "Drop element here" at bounding box center [557, 222] width 109 height 22
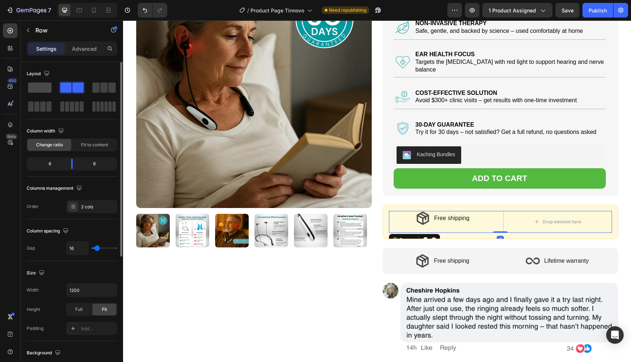
click at [47, 88] on span at bounding box center [39, 87] width 23 height 10
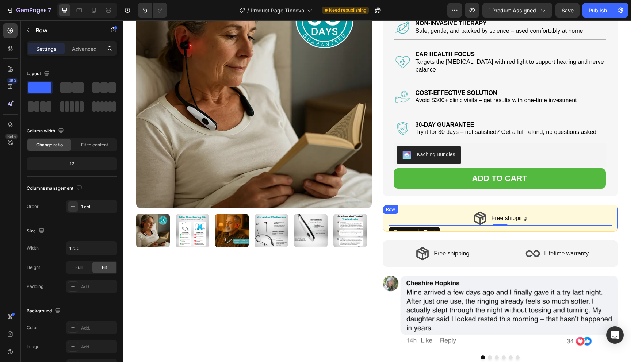
click at [455, 219] on div "Free shipping Item List Row 0 Row" at bounding box center [499, 218] width 235 height 27
click at [490, 212] on div "Free shipping" at bounding box center [509, 218] width 38 height 13
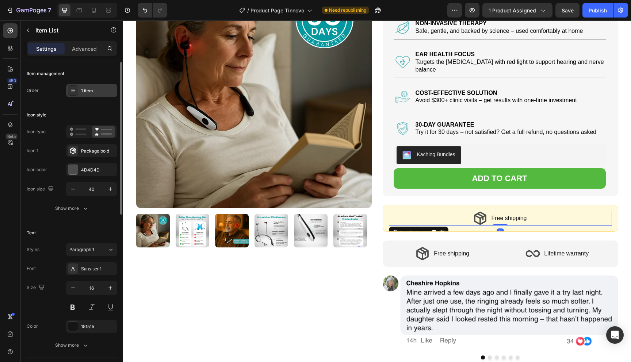
click at [82, 92] on div "1 item" at bounding box center [98, 91] width 34 height 7
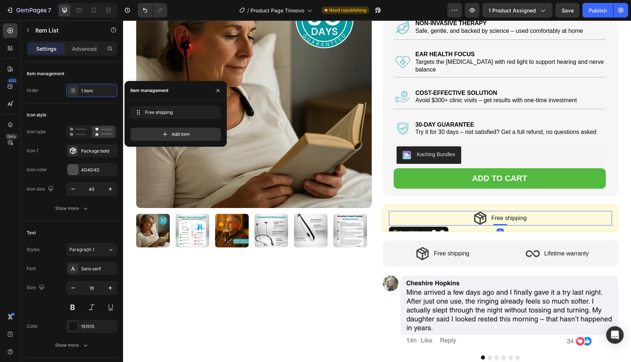
click at [143, 123] on div "Add item" at bounding box center [175, 131] width 90 height 19
click at [143, 128] on div "Add item" at bounding box center [175, 134] width 90 height 13
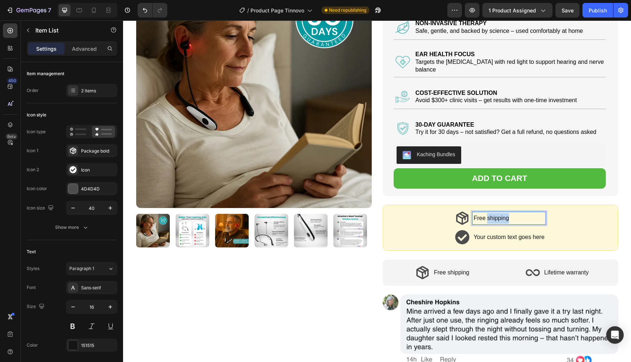
click at [499, 217] on p "Free shipping" at bounding box center [508, 218] width 71 height 11
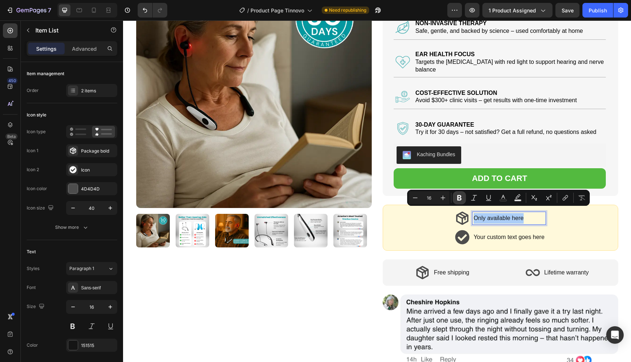
click at [459, 194] on icon "Editor contextual toolbar" at bounding box center [458, 197] width 7 height 7
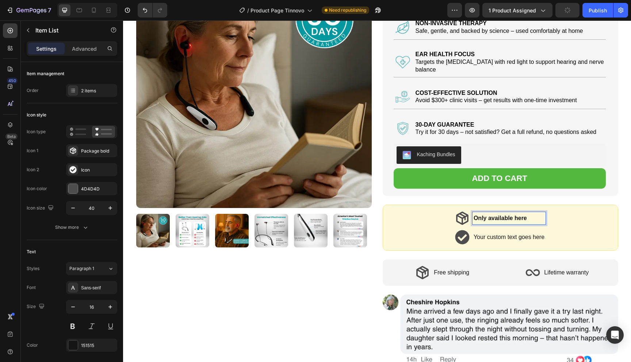
click at [525, 215] on strong "Only available here" at bounding box center [499, 218] width 53 height 6
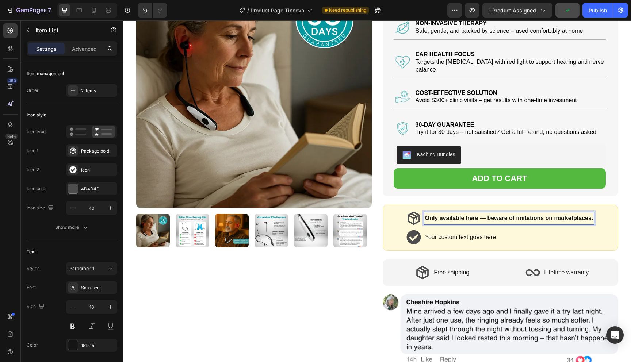
click at [486, 217] on p "Only available here — beware of imitations on marketplaces." at bounding box center [509, 218] width 168 height 11
drag, startPoint x: 481, startPoint y: 214, endPoint x: 612, endPoint y: 214, distance: 131.4
click at [612, 214] on div "Only available here — beware of imitations on marketplaces. Your custom text go…" at bounding box center [499, 228] width 235 height 46
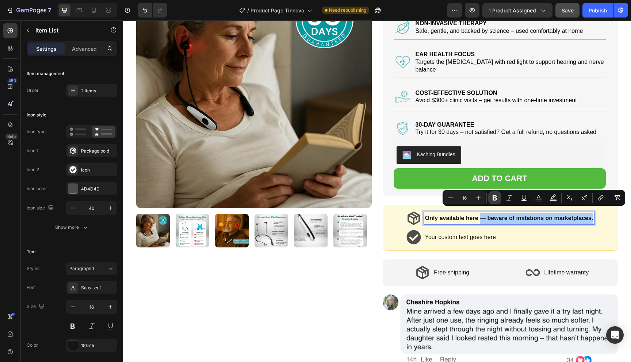
click at [492, 198] on icon "Editor contextual toolbar" at bounding box center [494, 197] width 7 height 7
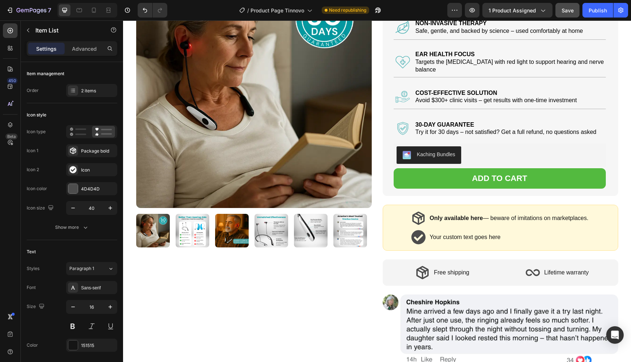
click at [543, 213] on p "Only available here — beware of imitations on marketplaces." at bounding box center [508, 218] width 159 height 11
click at [590, 215] on div "Only available here — beware of imitations on marketplaces. Your custom text go…" at bounding box center [500, 228] width 223 height 34
click at [585, 213] on p "Only available here — beware of imitations on marketplaces." at bounding box center [508, 218] width 159 height 11
click at [421, 220] on div "Only available here — beware of imitations on marketplaces Your custom text goe…" at bounding box center [500, 228] width 177 height 34
click at [419, 214] on icon at bounding box center [419, 218] width 15 height 15
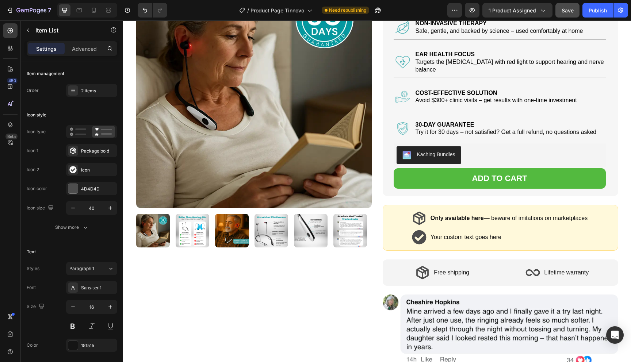
click at [436, 215] on strong "Only available here" at bounding box center [456, 218] width 53 height 6
click at [401, 211] on div "Only available here — beware of imitations on marketplaces Your custom text goe…" at bounding box center [500, 228] width 223 height 34
click at [97, 154] on div "Package bold" at bounding box center [98, 151] width 34 height 7
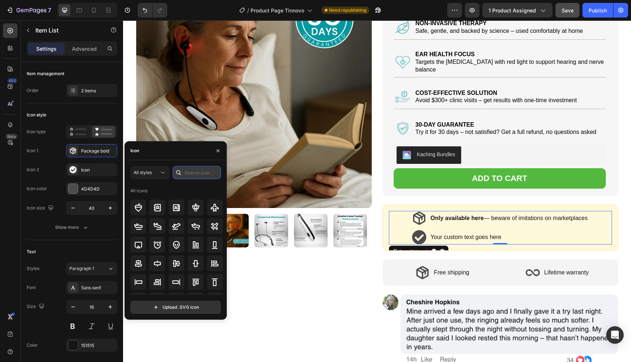
click at [190, 172] on input "text" at bounding box center [197, 172] width 48 height 13
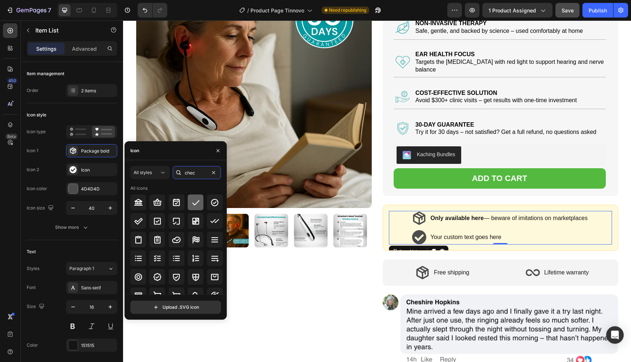
type input "chec"
click at [189, 206] on div at bounding box center [196, 202] width 16 height 16
click at [74, 184] on div at bounding box center [72, 188] width 9 height 9
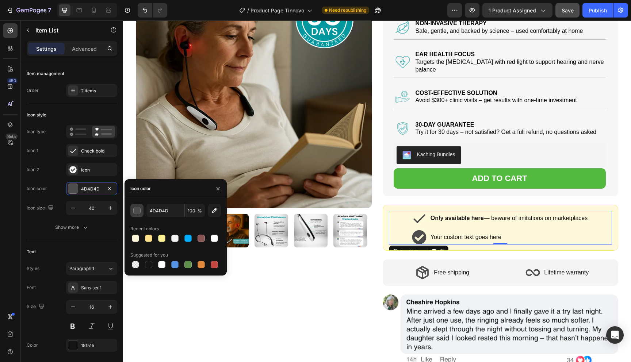
click at [134, 209] on div "button" at bounding box center [137, 210] width 7 height 7
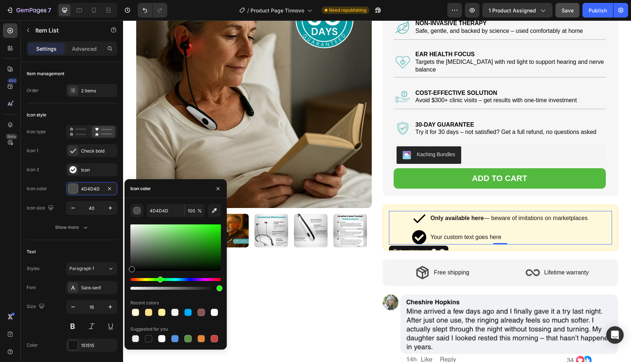
click at [159, 280] on div "Hue" at bounding box center [175, 279] width 90 height 3
drag, startPoint x: 198, startPoint y: 250, endPoint x: 208, endPoint y: 235, distance: 18.1
click at [208, 235] on div at bounding box center [175, 247] width 90 height 46
type input "2EC41D"
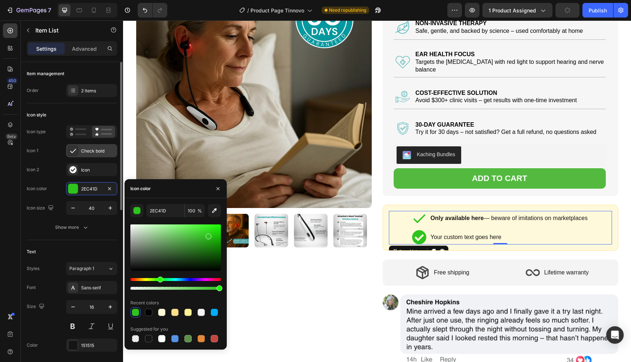
click at [80, 156] on div "Check bold" at bounding box center [91, 150] width 51 height 13
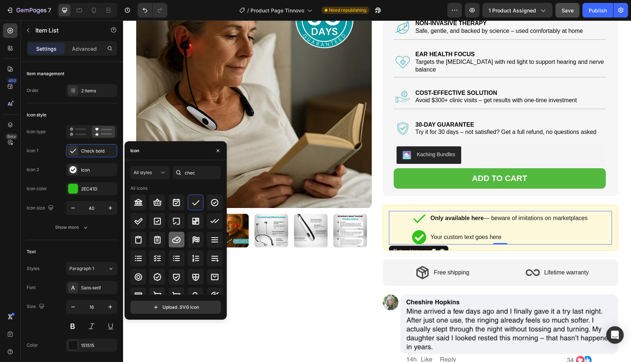
scroll to position [8, 0]
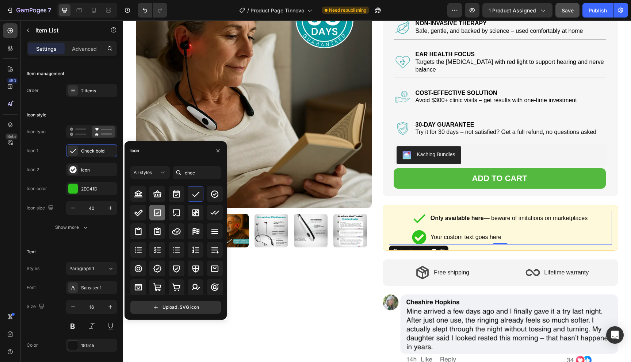
click at [159, 217] on div at bounding box center [157, 213] width 16 height 16
click at [170, 267] on div at bounding box center [177, 269] width 16 height 16
click at [162, 269] on div at bounding box center [157, 269] width 16 height 16
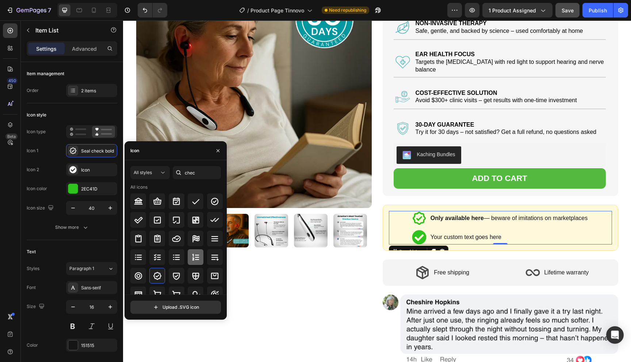
scroll to position [0, 0]
click at [475, 231] on div "Your custom text goes here" at bounding box center [508, 237] width 159 height 13
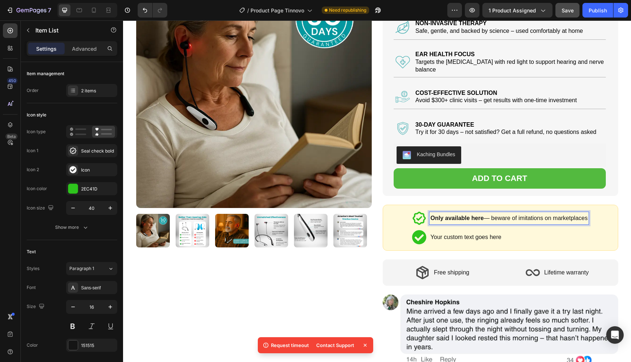
click at [506, 213] on p "Only available here — beware of imitations on marketplaces" at bounding box center [508, 218] width 157 height 11
drag, startPoint x: 492, startPoint y: 212, endPoint x: 587, endPoint y: 213, distance: 94.5
click at [587, 213] on p "Only available here — beware of imitations on marketplaces" at bounding box center [508, 218] width 157 height 11
click at [462, 232] on p "Your custom text goes here" at bounding box center [508, 237] width 149 height 11
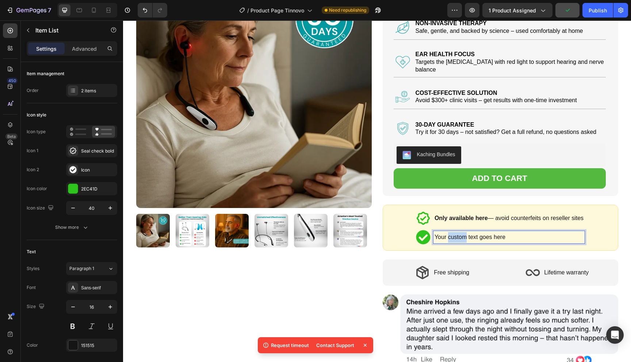
click at [462, 232] on p "Your custom text goes here" at bounding box center [508, 237] width 149 height 11
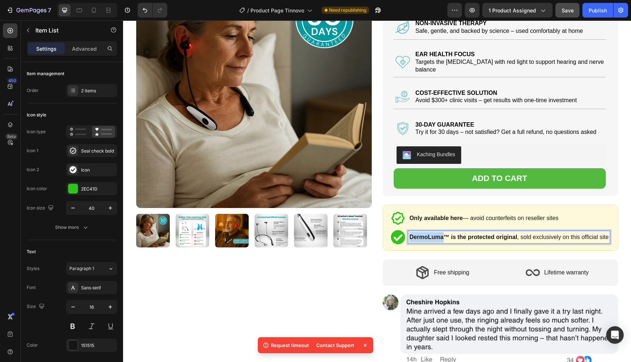
drag, startPoint x: 442, startPoint y: 231, endPoint x: 408, endPoint y: 231, distance: 34.3
click at [408, 231] on div "DermoLuma™ is the protected original , sold exclusively on this official site" at bounding box center [499, 237] width 219 height 15
click at [396, 230] on icon at bounding box center [398, 237] width 14 height 14
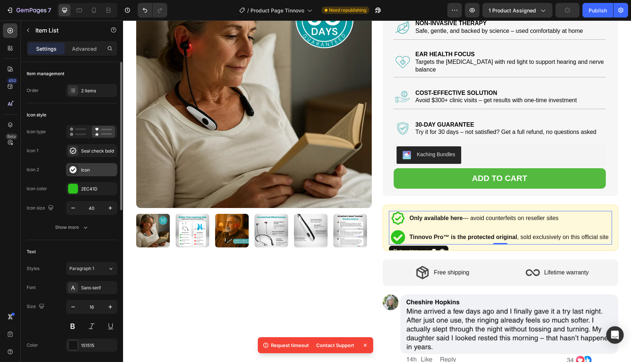
click at [77, 170] on div at bounding box center [73, 170] width 10 height 10
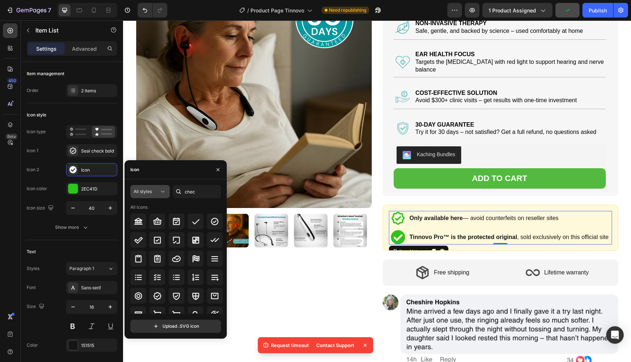
click at [165, 189] on icon at bounding box center [162, 191] width 7 height 7
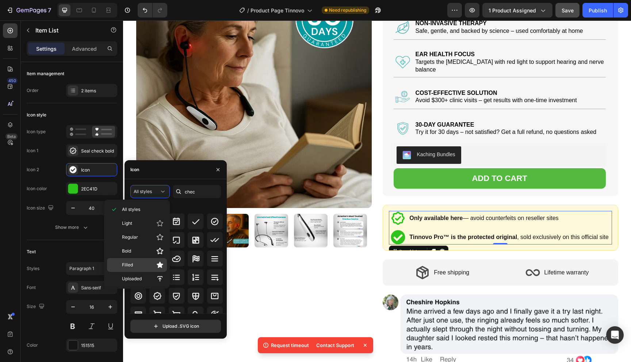
click at [145, 263] on p "Filled" at bounding box center [143, 264] width 42 height 7
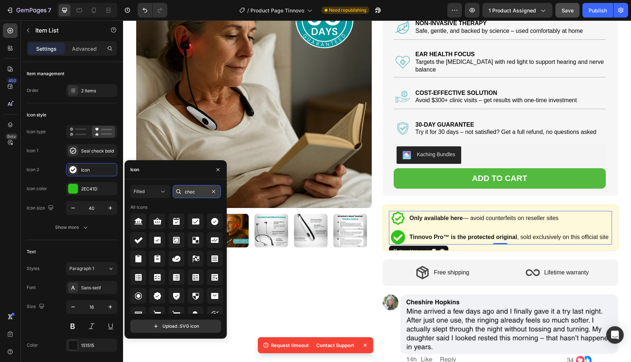
click at [202, 193] on input "chec" at bounding box center [197, 191] width 48 height 13
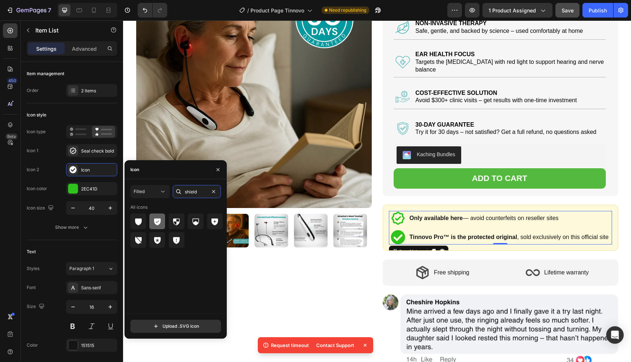
type input "shield"
click at [161, 222] on icon at bounding box center [157, 221] width 9 height 9
click at [150, 194] on div "Filled" at bounding box center [147, 191] width 26 height 7
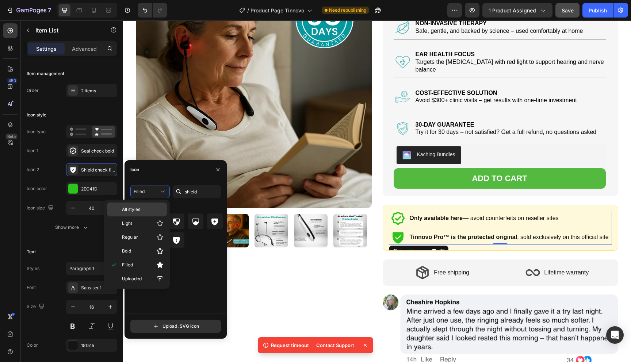
click at [143, 208] on p "All styles" at bounding box center [143, 209] width 42 height 7
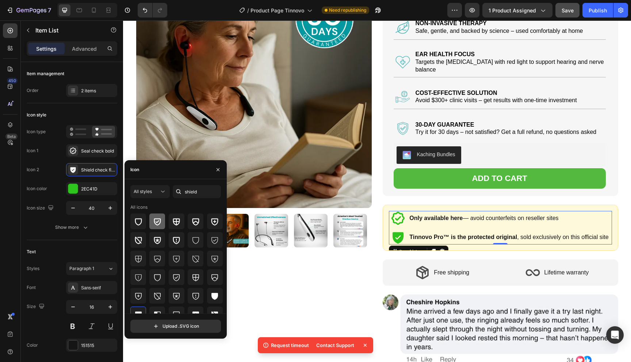
click at [157, 220] on icon at bounding box center [157, 221] width 9 height 9
click at [447, 294] on img at bounding box center [499, 336] width 235 height 84
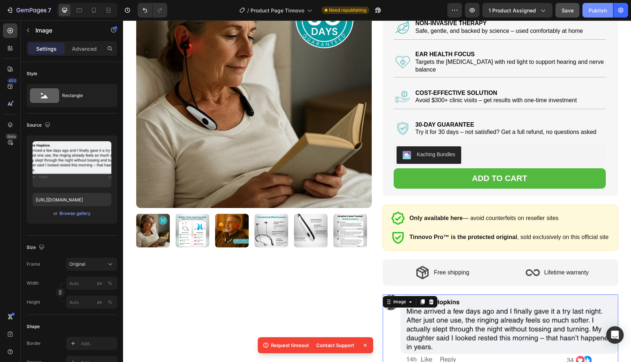
click at [603, 13] on div "Publish" at bounding box center [597, 11] width 18 height 8
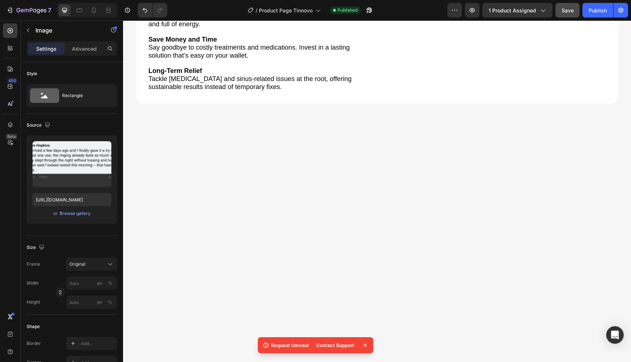
scroll to position [1246, 0]
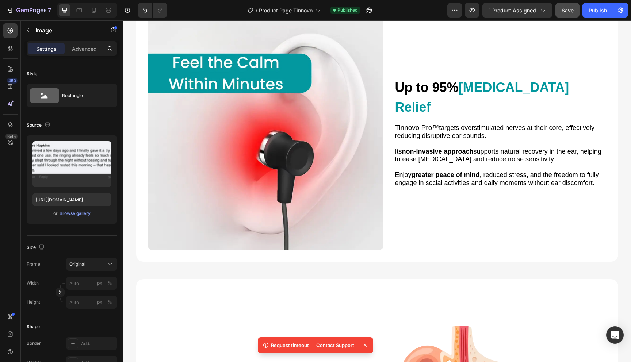
click at [363, 347] on icon at bounding box center [364, 345] width 7 height 7
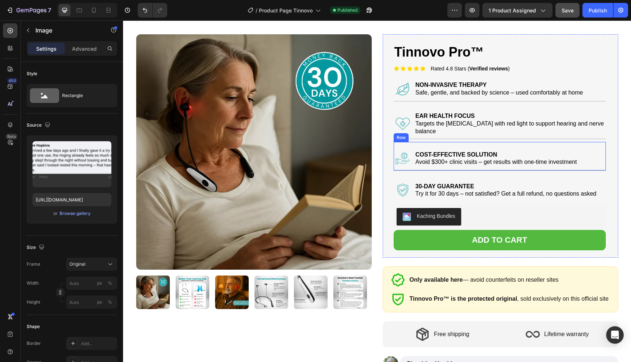
scroll to position [0, 0]
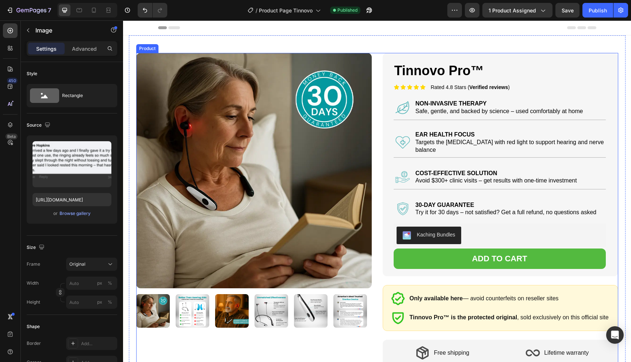
click at [224, 324] on img at bounding box center [232, 311] width 34 height 34
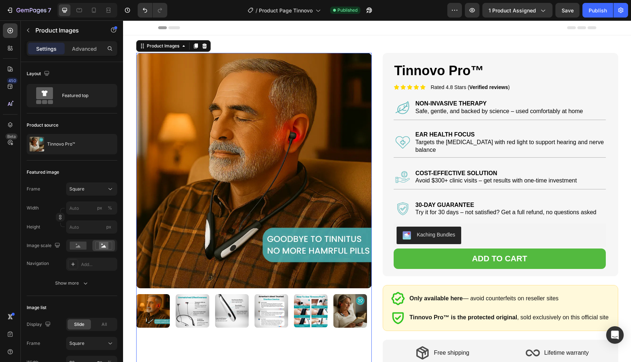
click at [200, 308] on img at bounding box center [193, 311] width 34 height 34
